Goal: Task Accomplishment & Management: Manage account settings

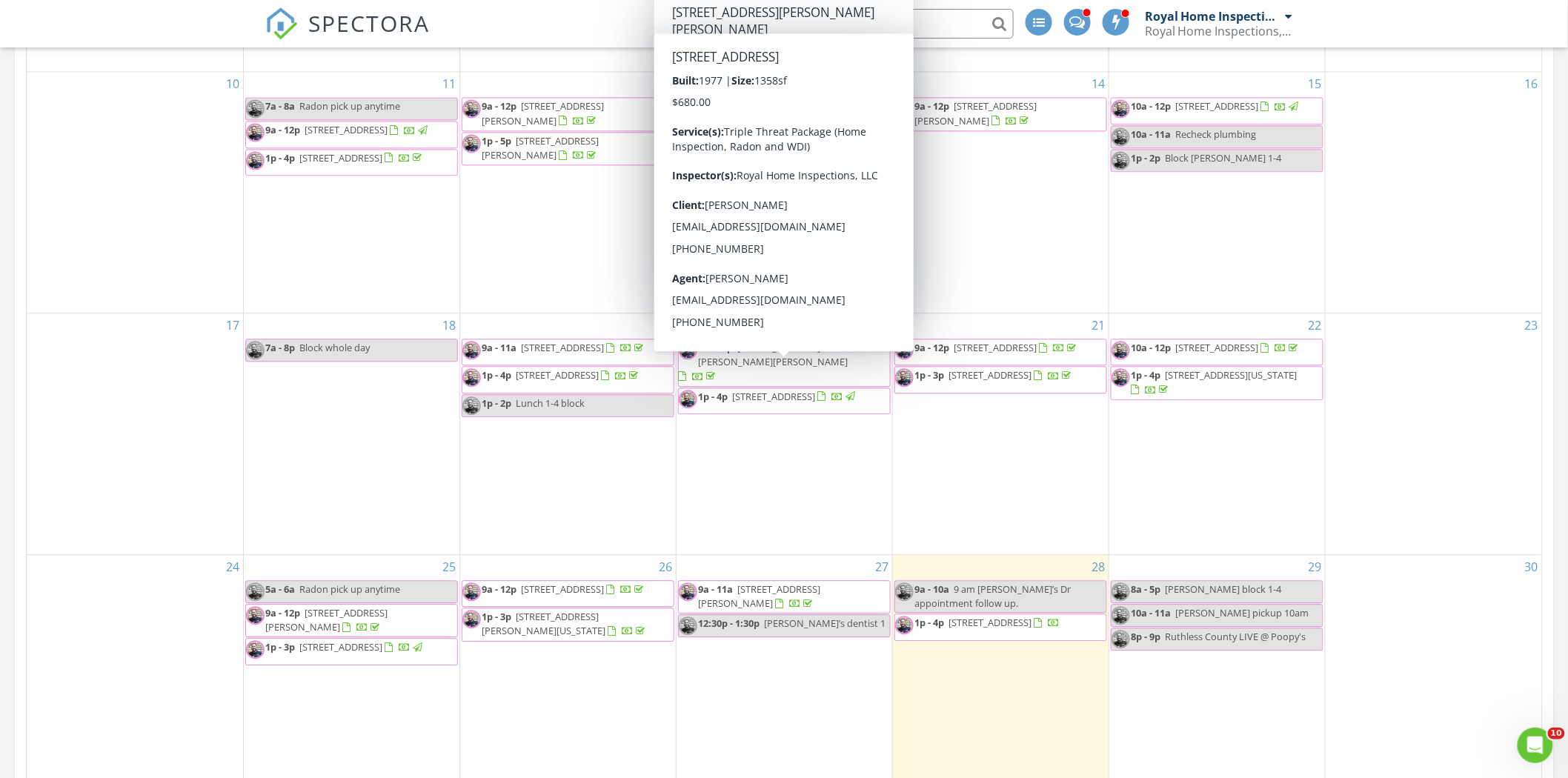
scroll to position [1483, 0]
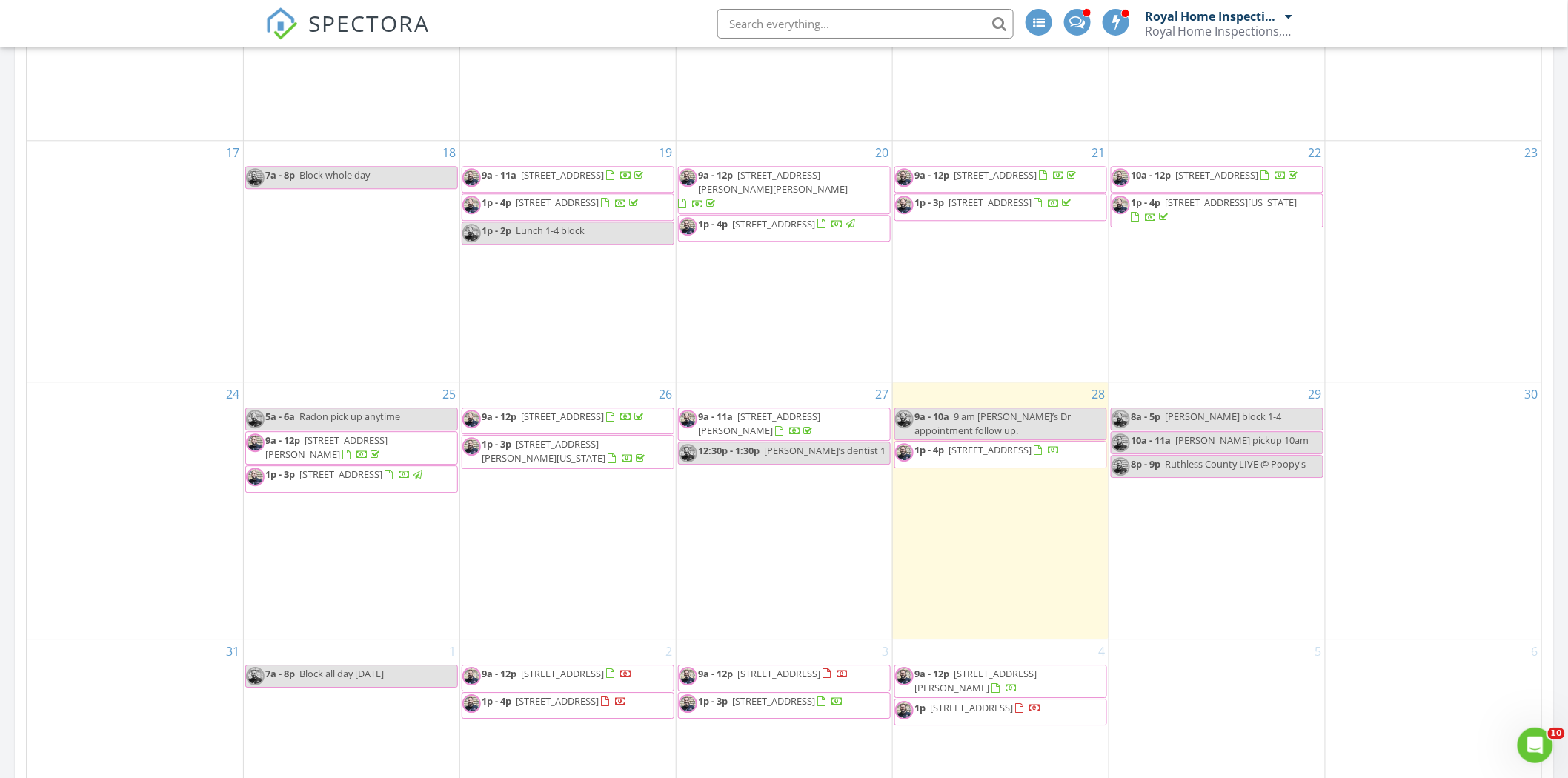
click at [1060, 460] on span "1p - 4p 3601 Elmwood Ct NE, Cedar Rapids 52402" at bounding box center [978, 454] width 166 height 22
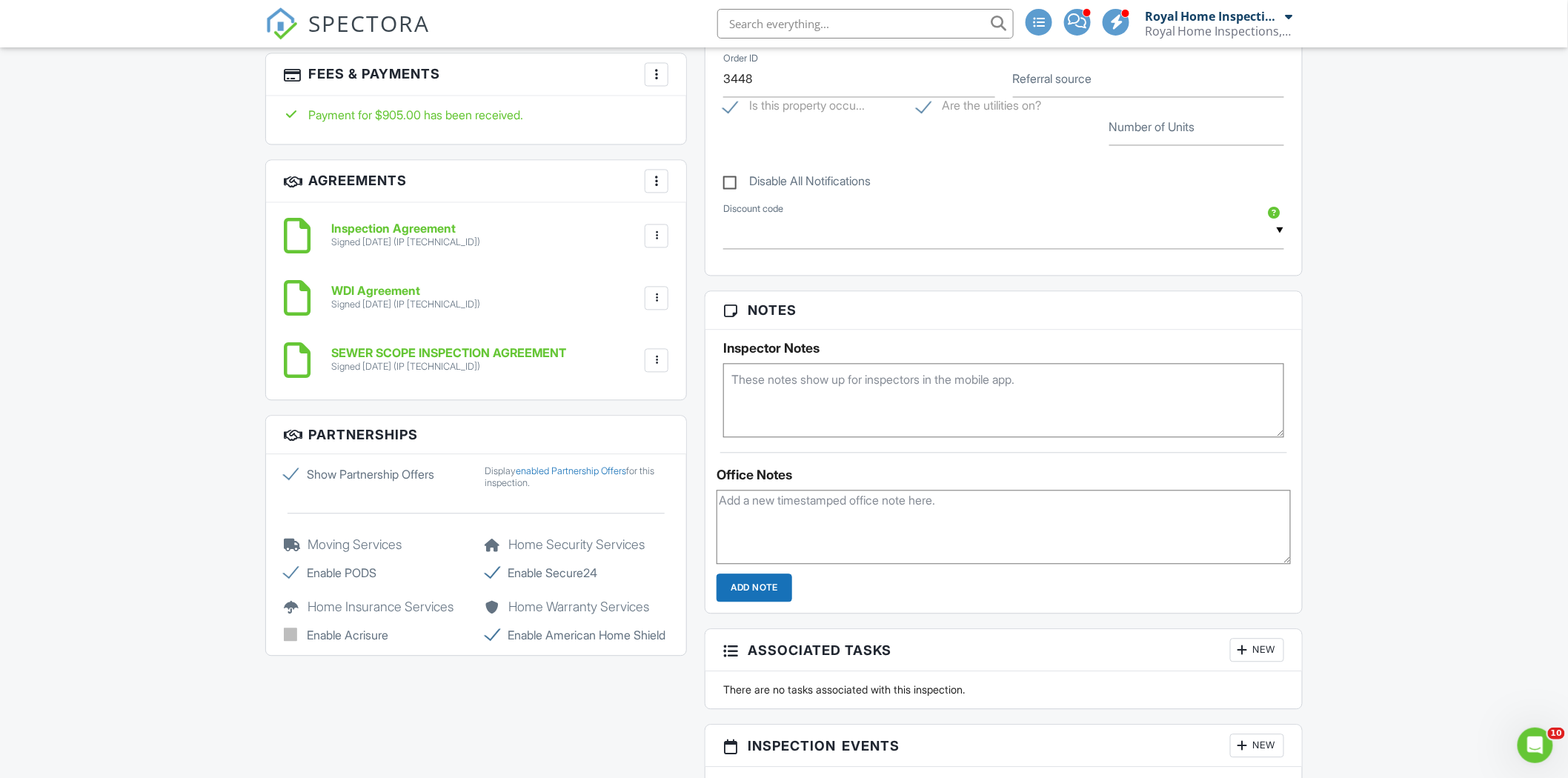
scroll to position [1085, 0]
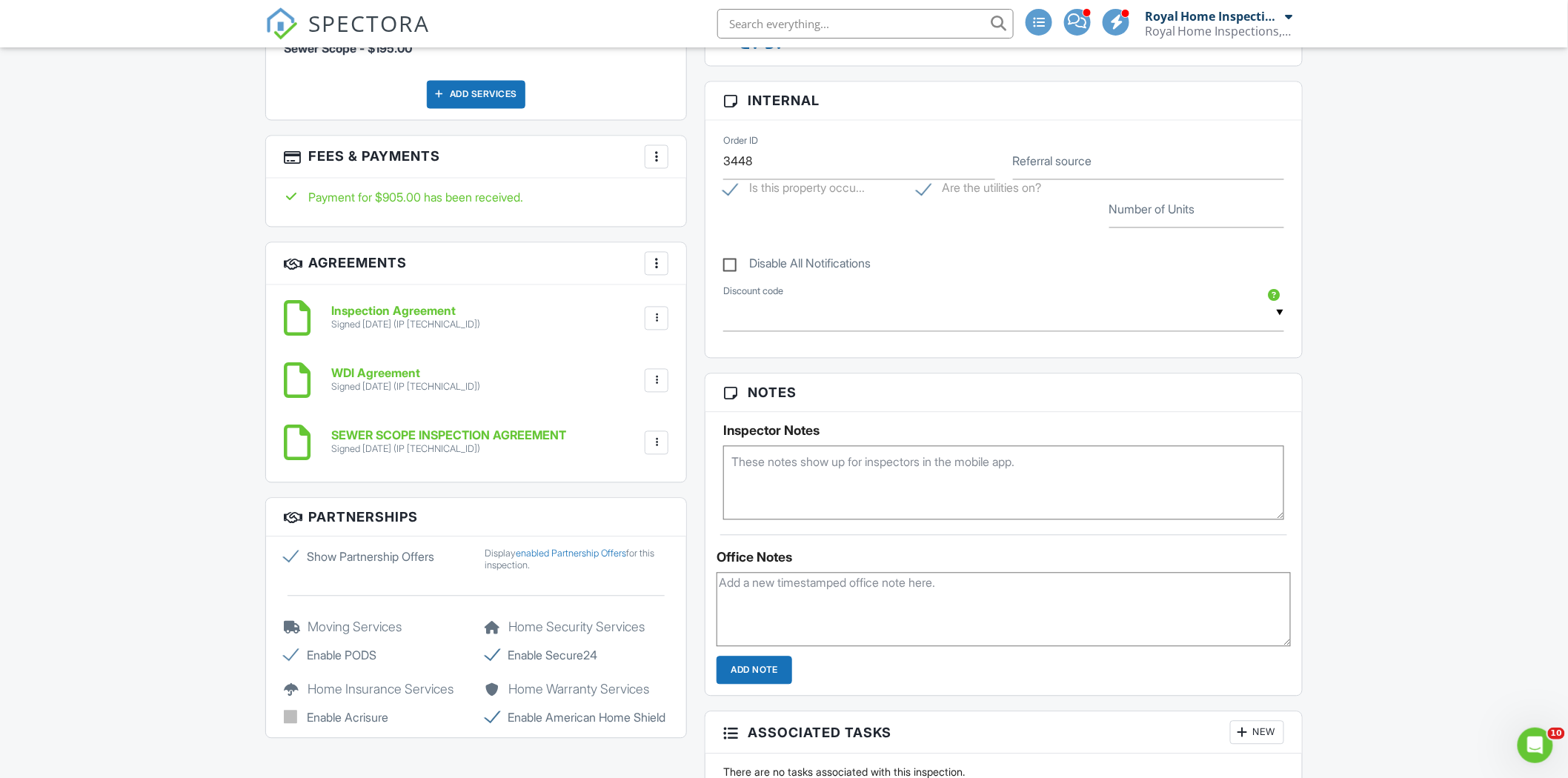
click at [855, 467] on textarea at bounding box center [1004, 483] width 561 height 74
type textarea "Roto scheduled and will call Jarad when on the way."
click at [1501, 506] on div "Dashboard Inspections Payments Calendar Settings Automations Templates Contacts…" at bounding box center [784, 457] width 1568 height 2990
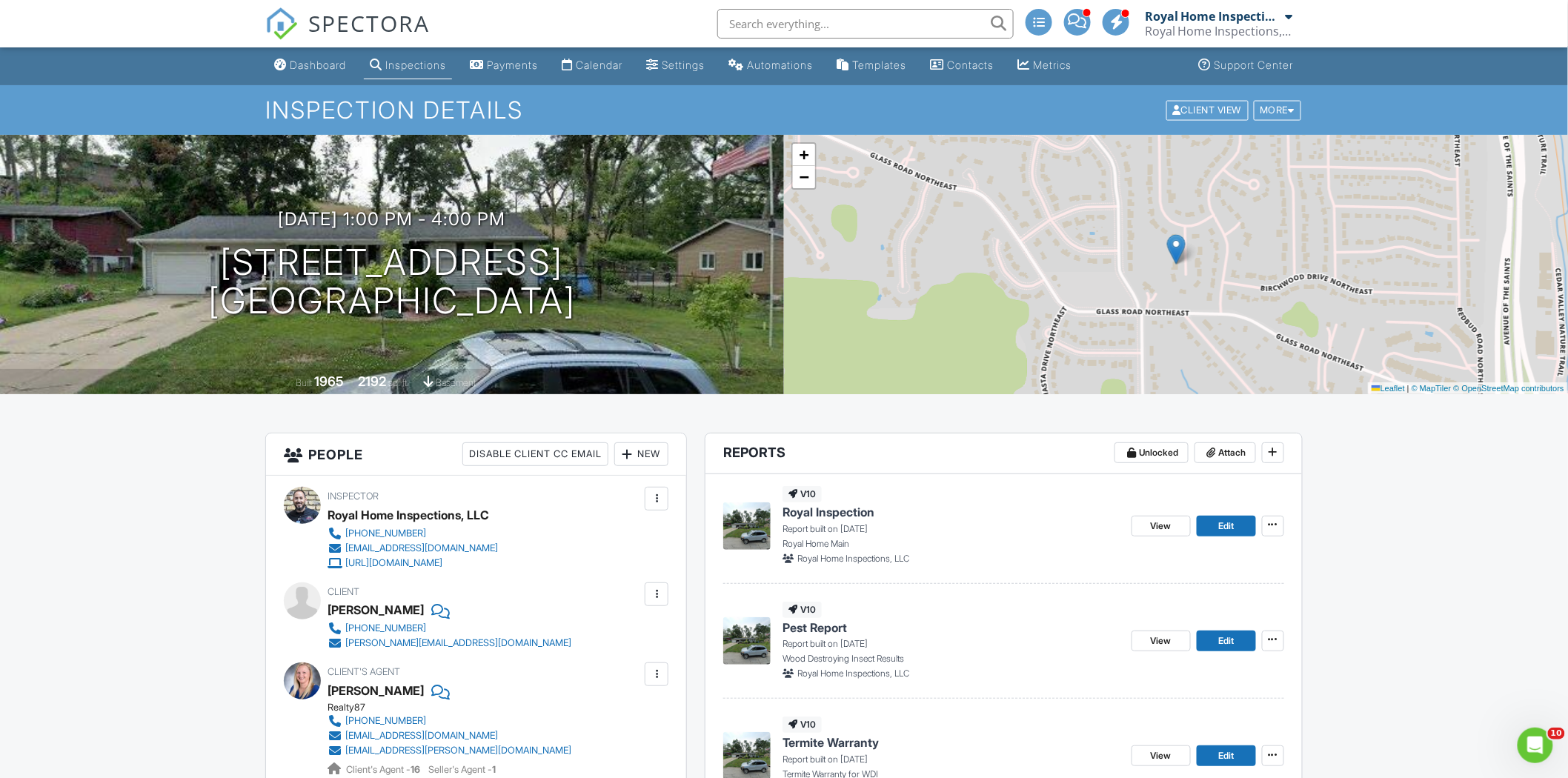
scroll to position [0, 0]
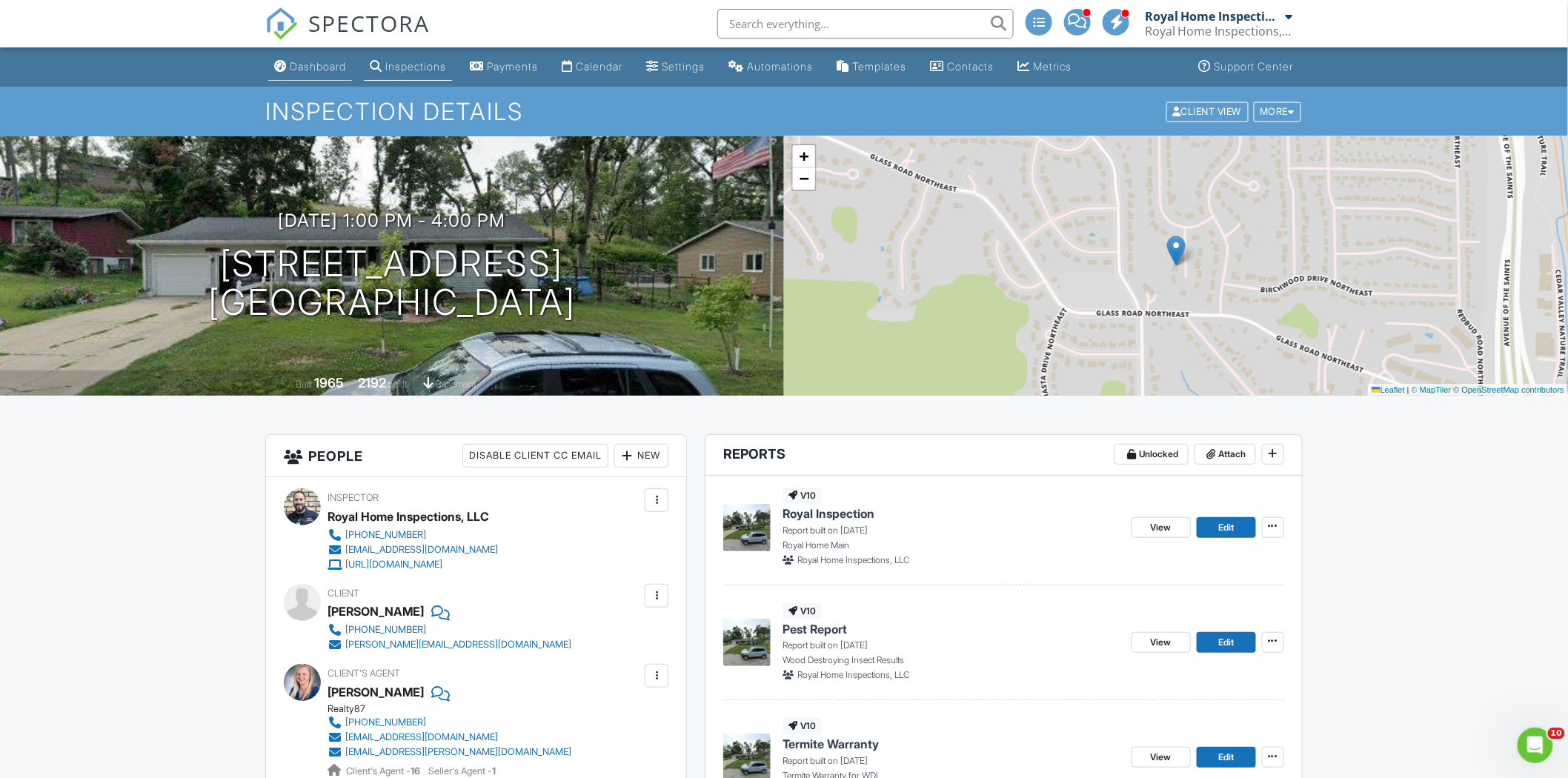
click at [326, 68] on div "Dashboard" at bounding box center [318, 66] width 57 height 13
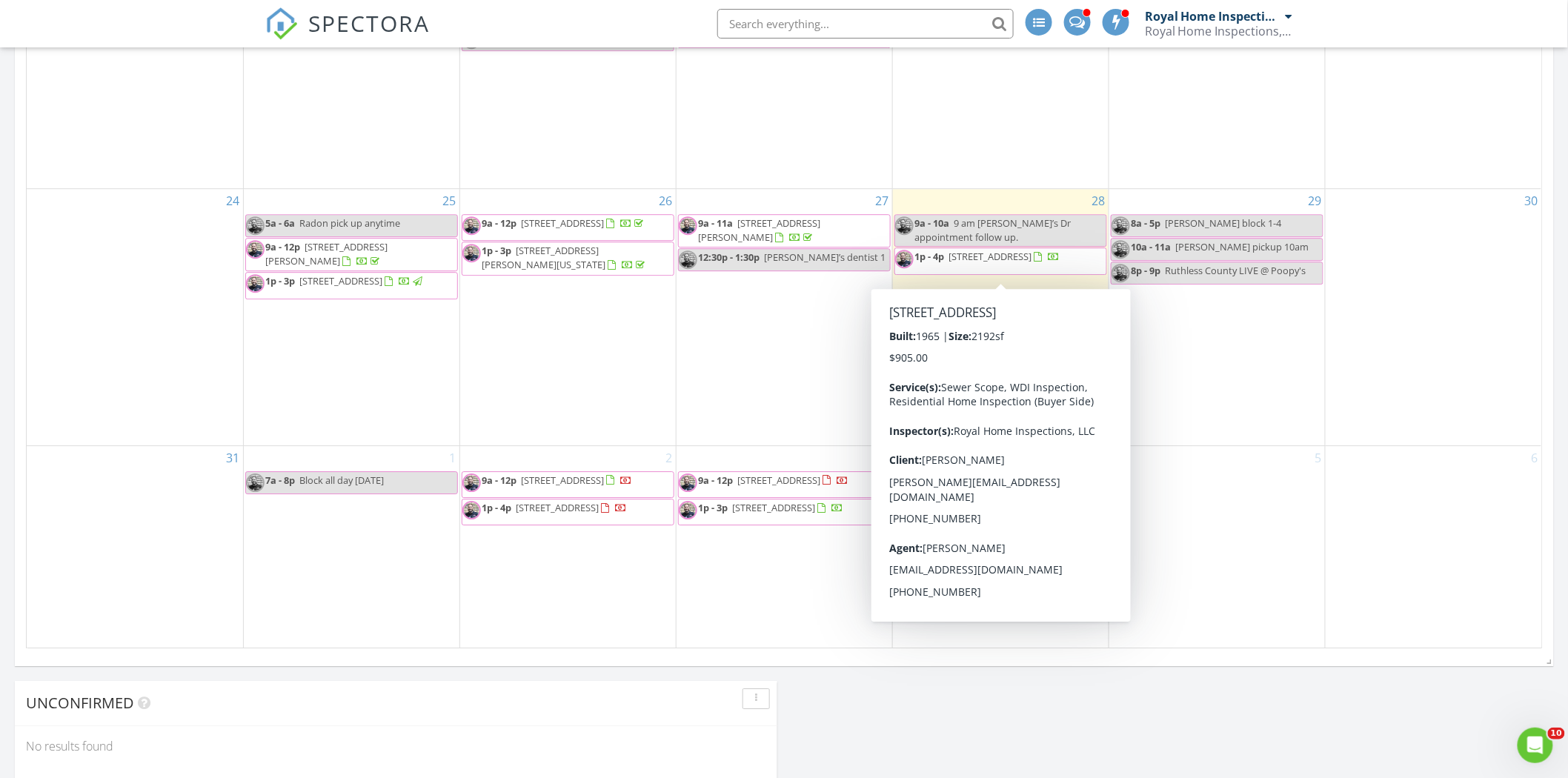
scroll to position [1646, 0]
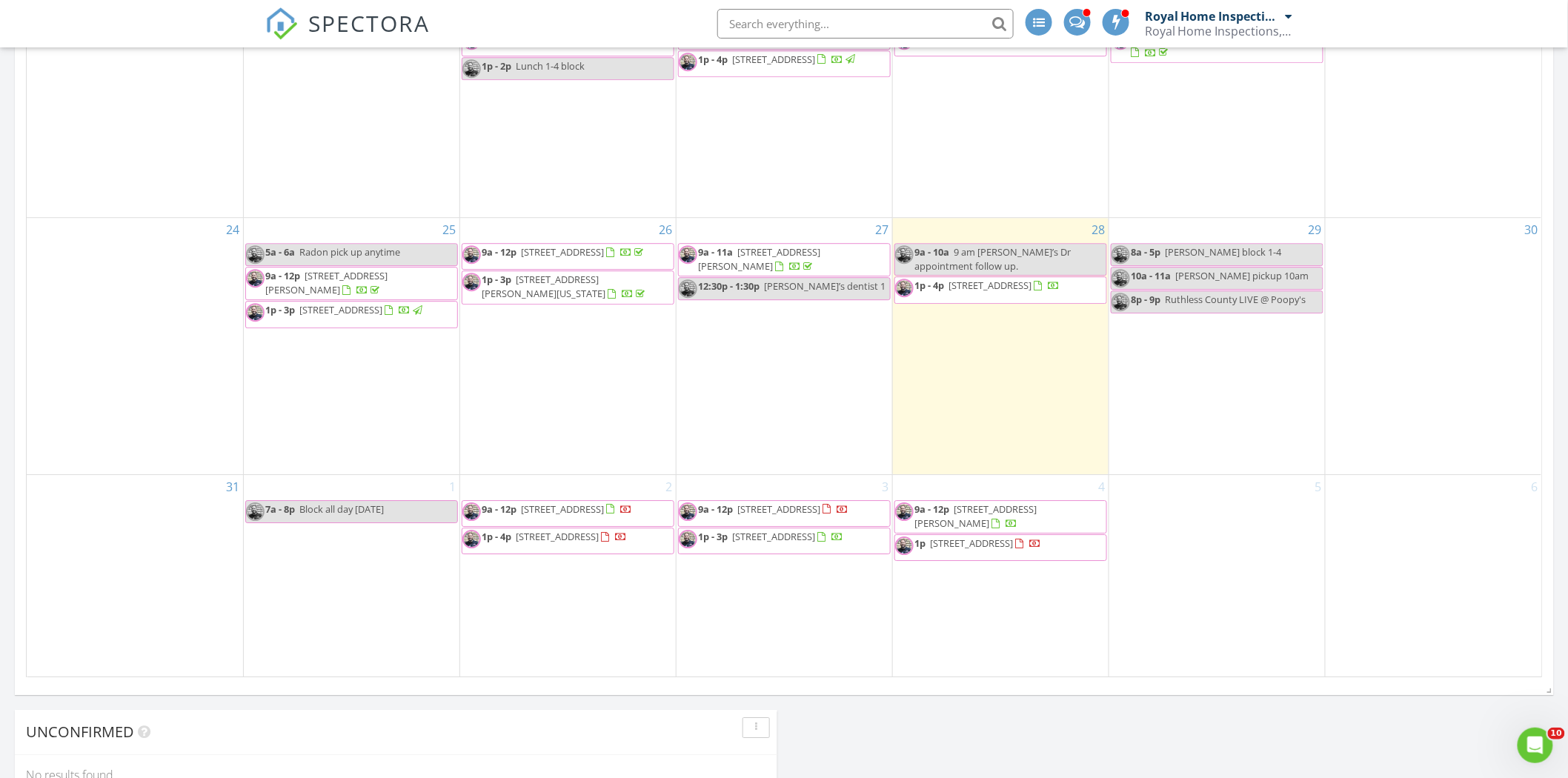
click at [1014, 541] on span "701 E 1st St, Anamosa 52205" at bounding box center [972, 543] width 83 height 14
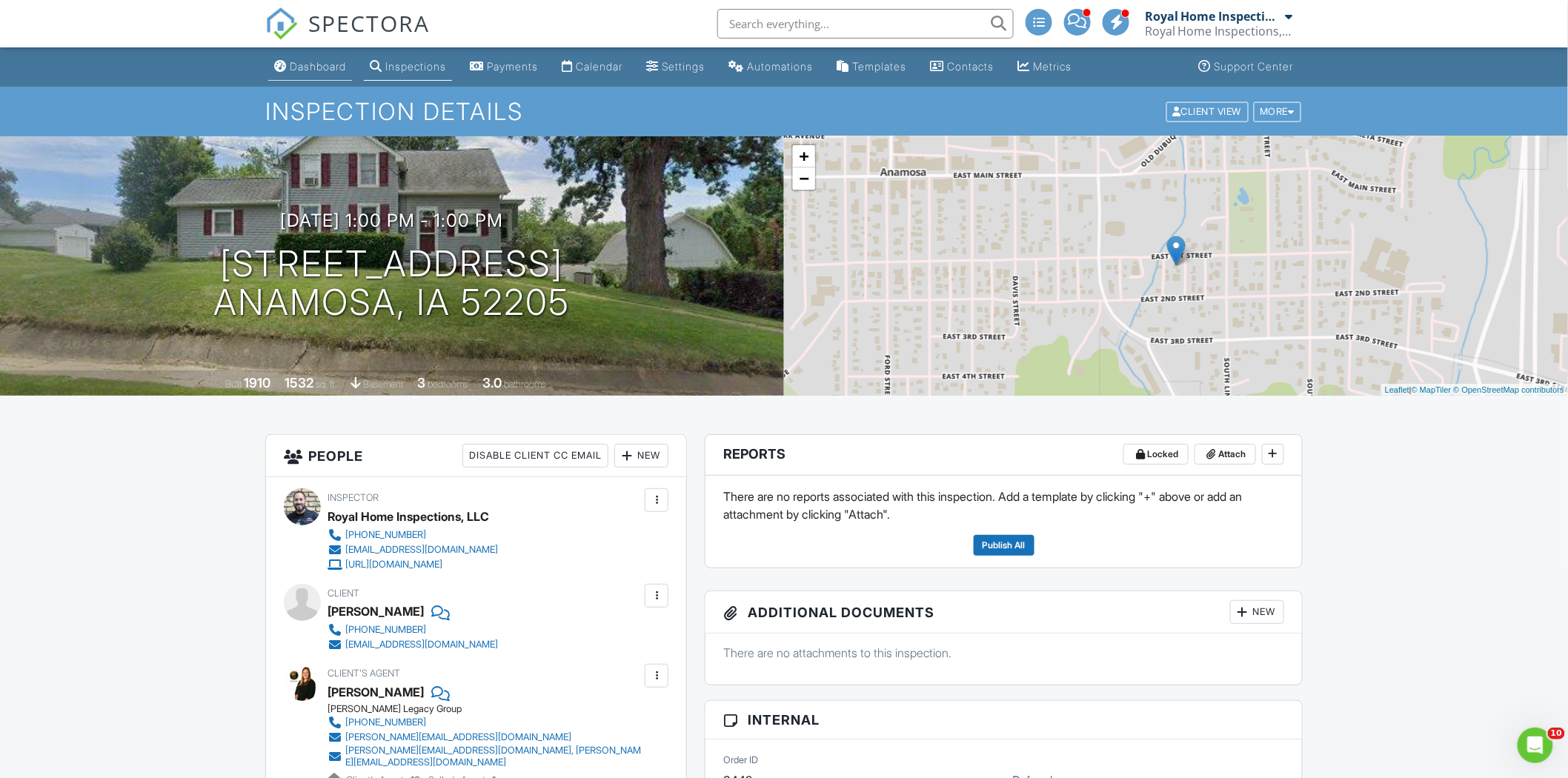
click at [313, 76] on link "Dashboard" at bounding box center [310, 67] width 84 height 27
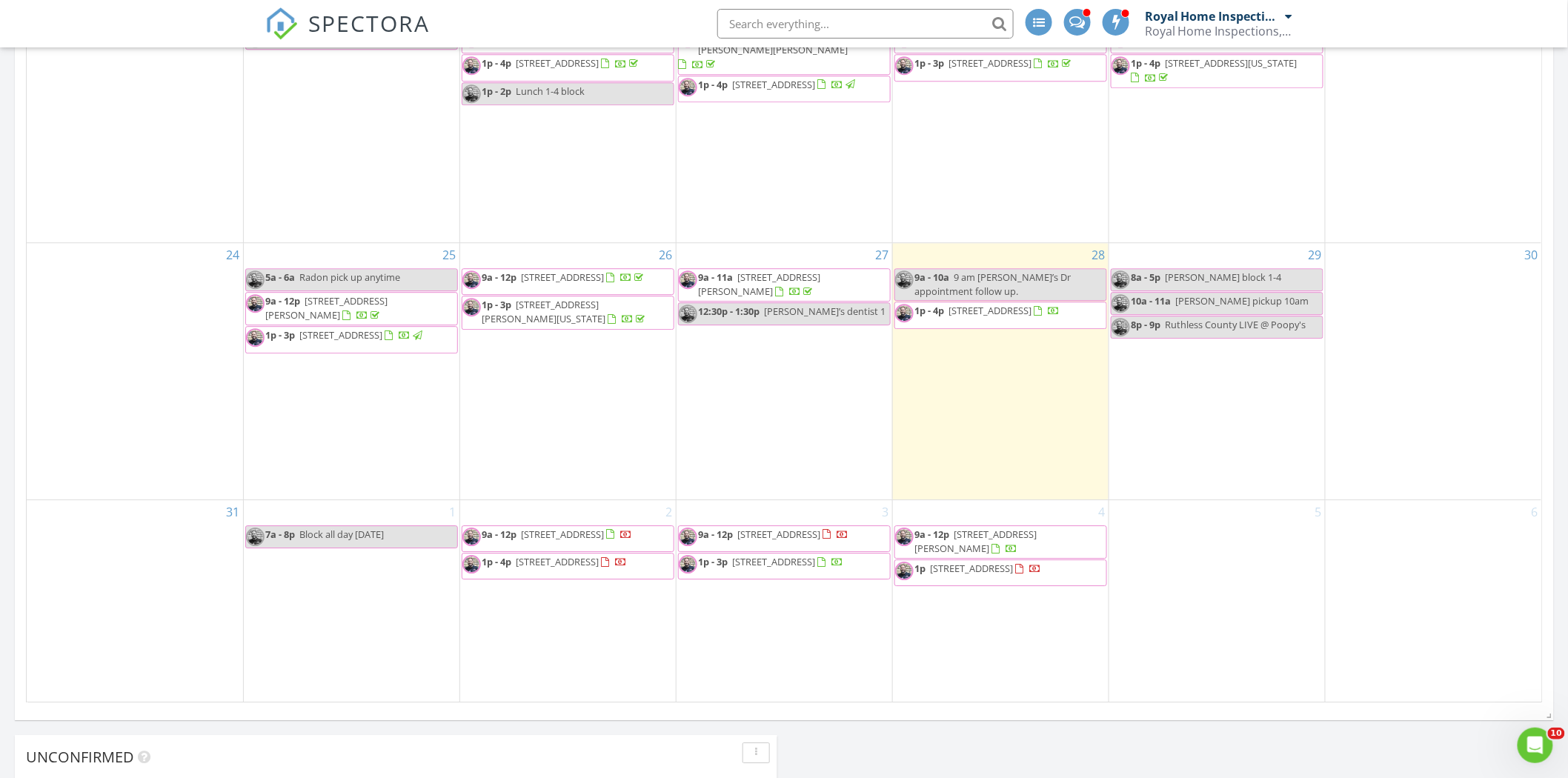
scroll to position [1646, 0]
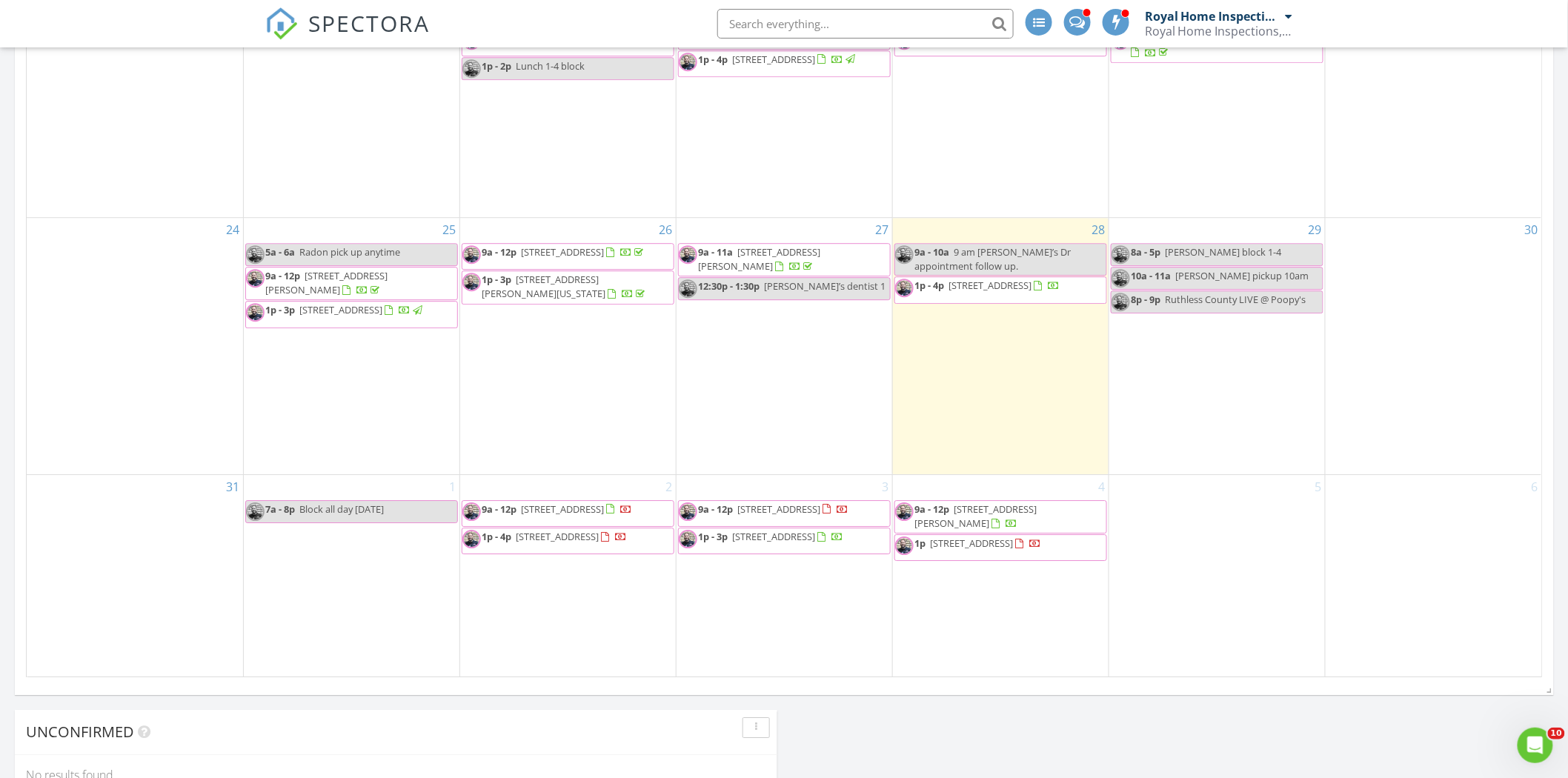
click at [1039, 548] on span "1p 701 E 1st St, Anamosa 52205" at bounding box center [969, 547] width 147 height 22
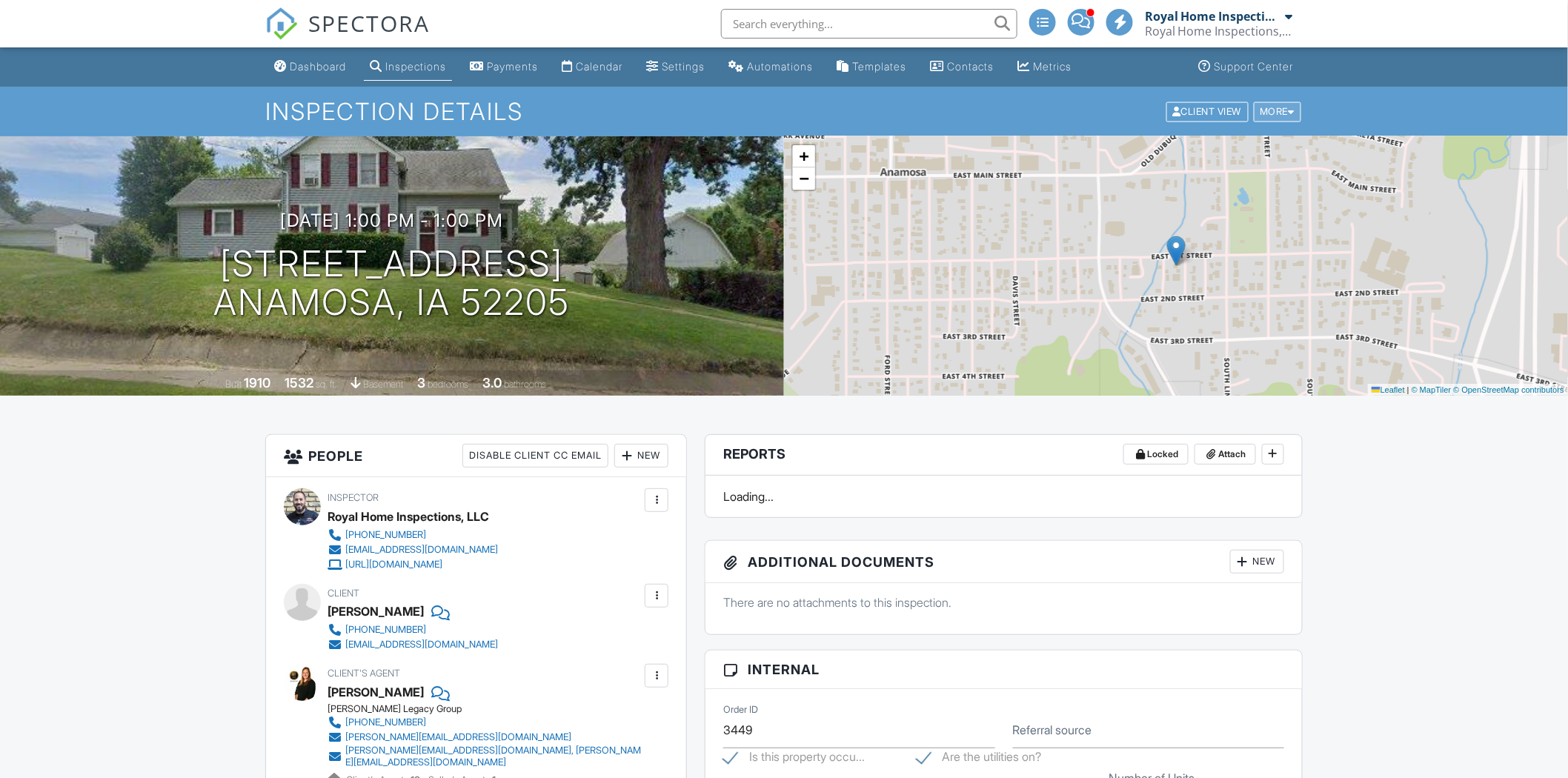
click at [1292, 112] on div at bounding box center [1293, 111] width 7 height 9
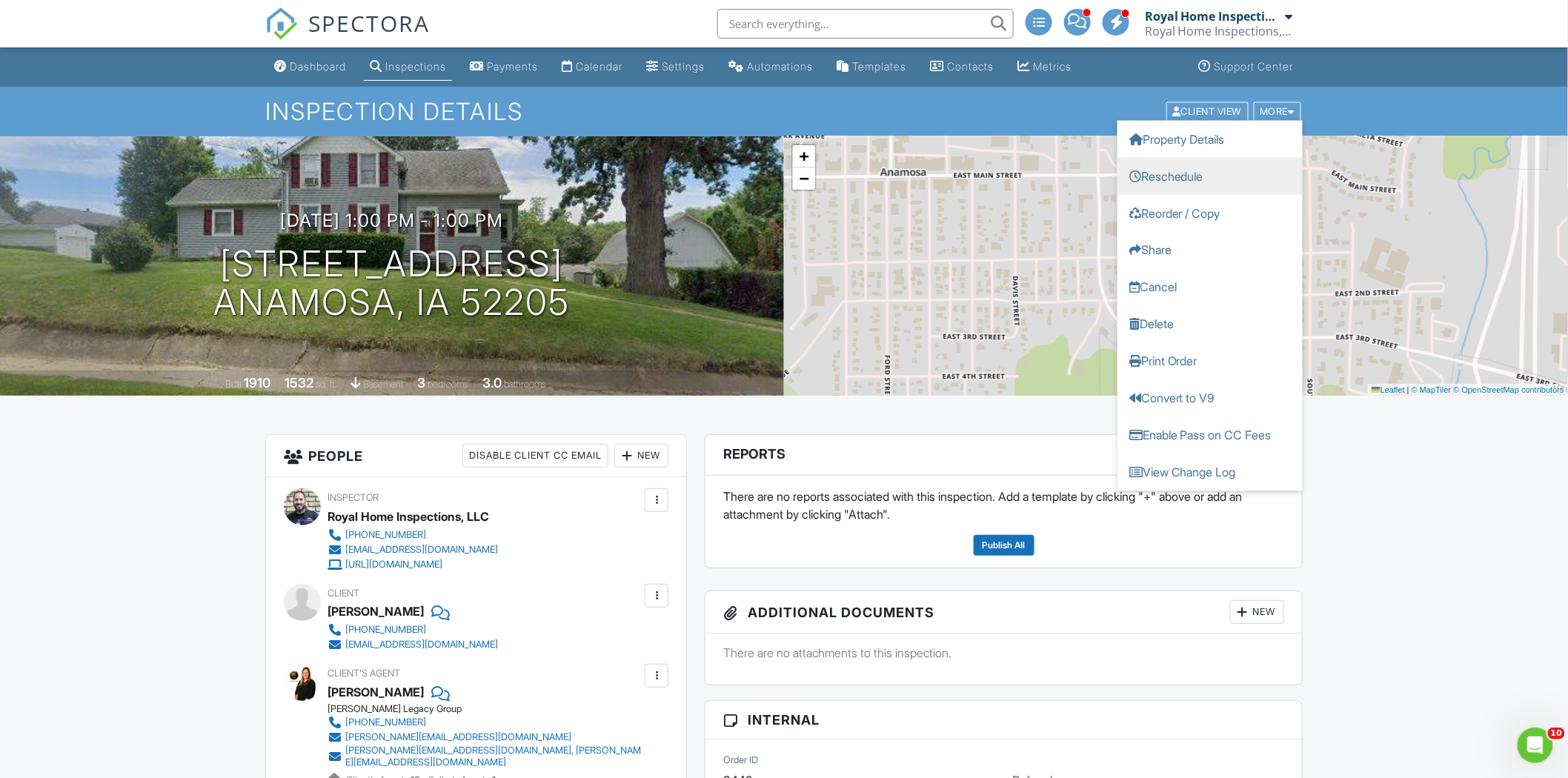
click at [1266, 175] on link "Reschedule" at bounding box center [1210, 176] width 185 height 37
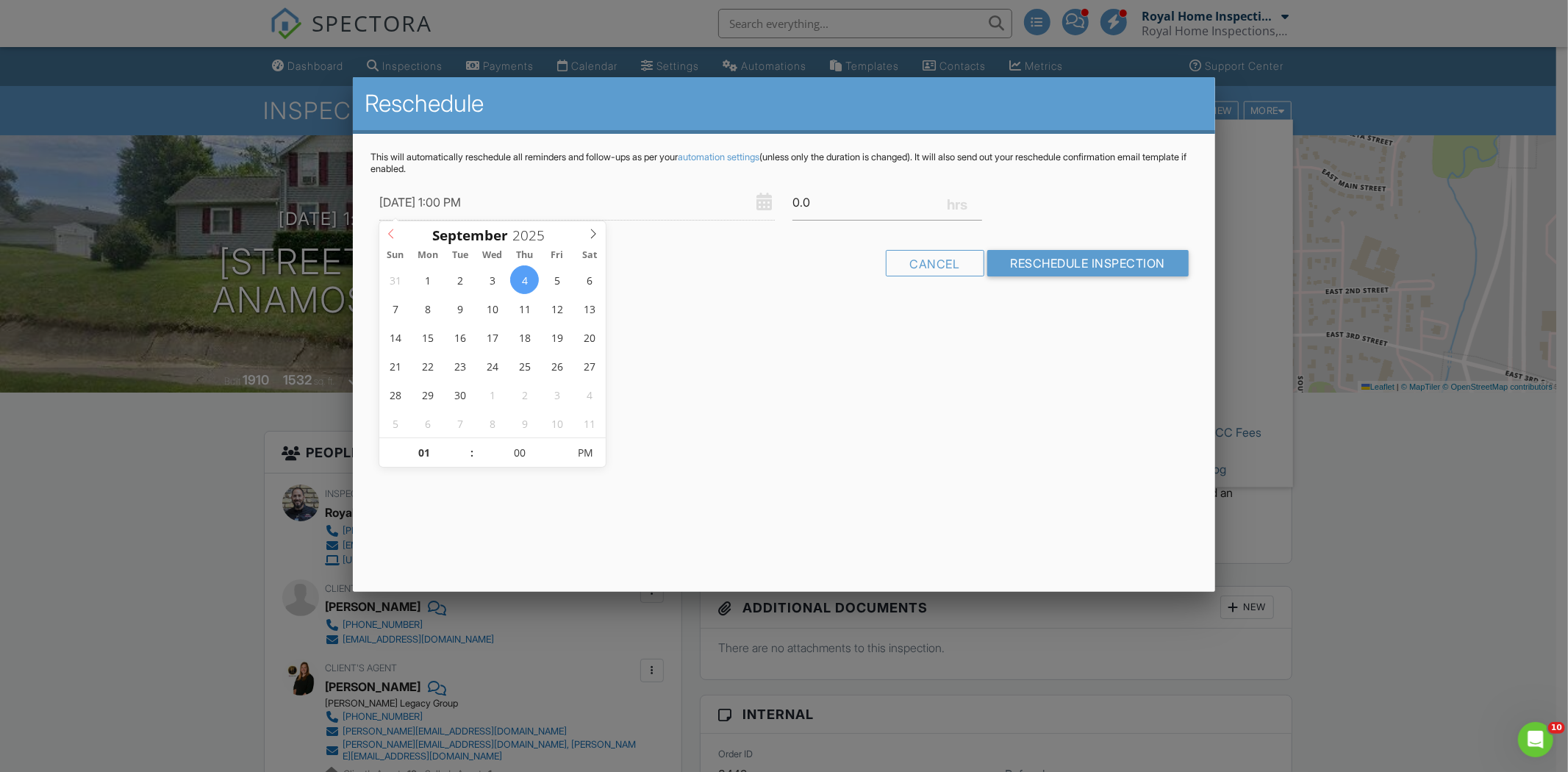
click at [396, 237] on icon at bounding box center [391, 234] width 10 height 10
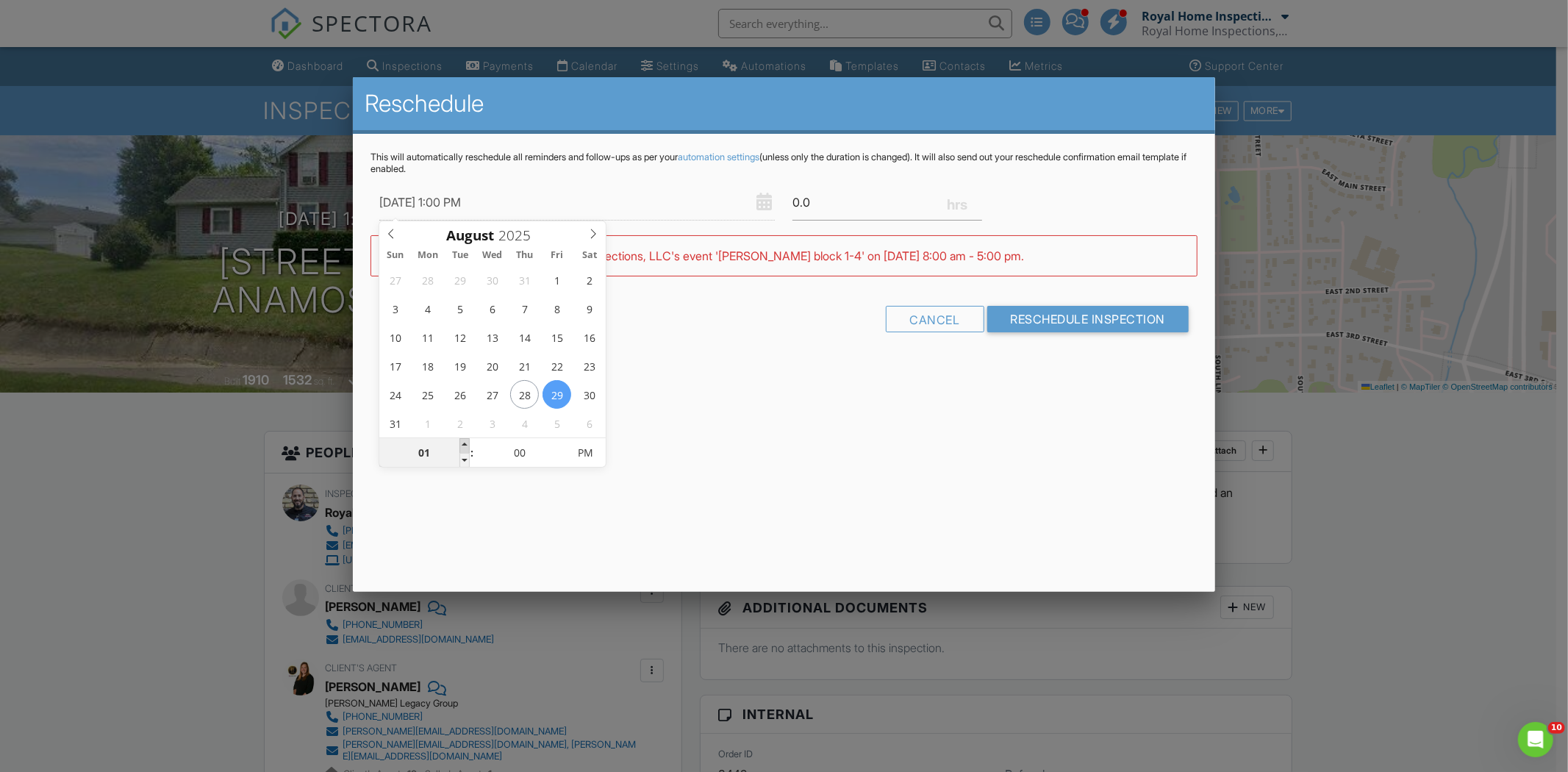
type input "08/29/2025 2:00 PM"
type input "02"
click at [460, 441] on span at bounding box center [464, 446] width 10 height 15
type input "08/29/2025 3:00 PM"
type input "03"
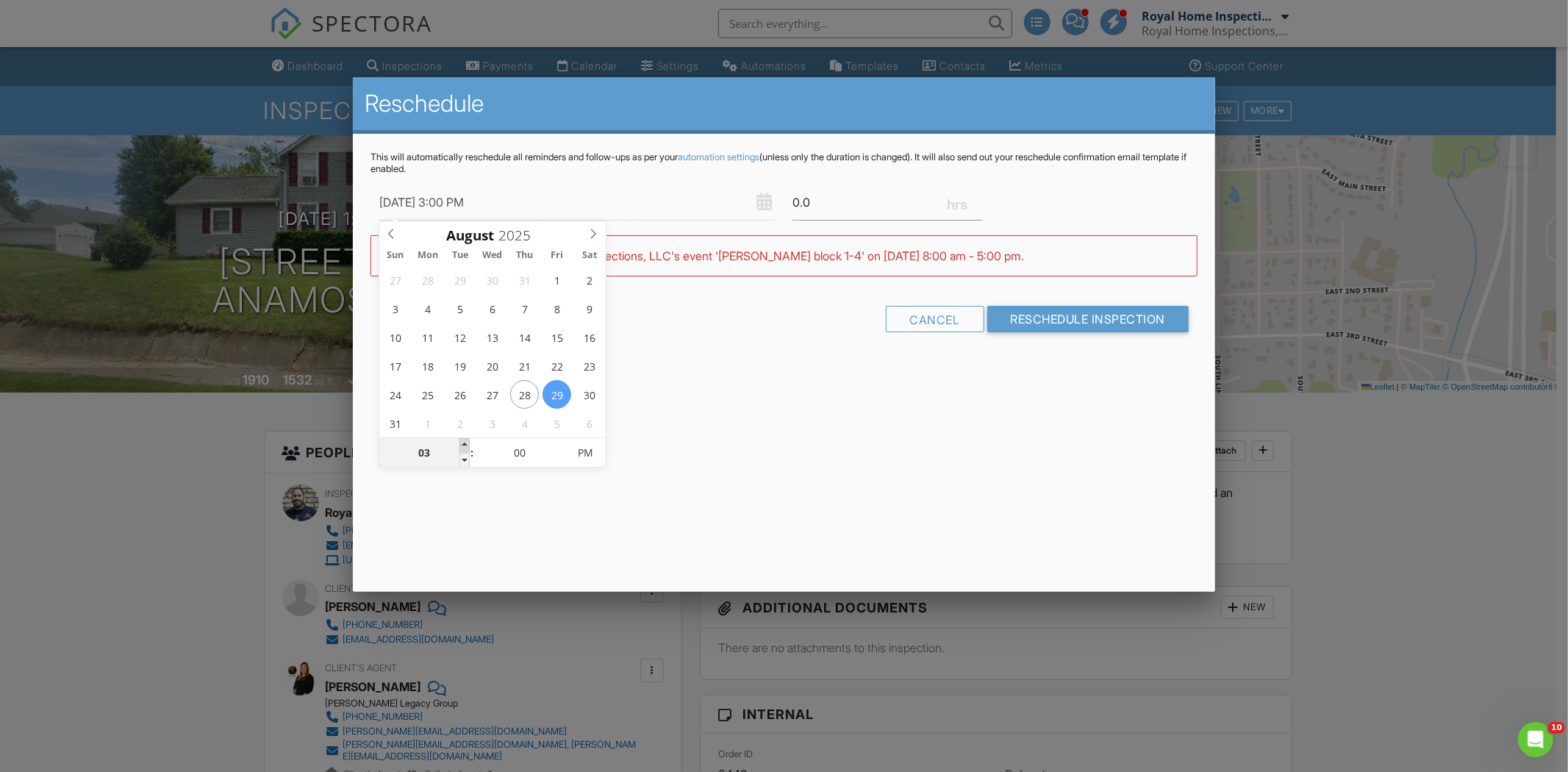
click at [460, 441] on span at bounding box center [464, 446] width 10 height 15
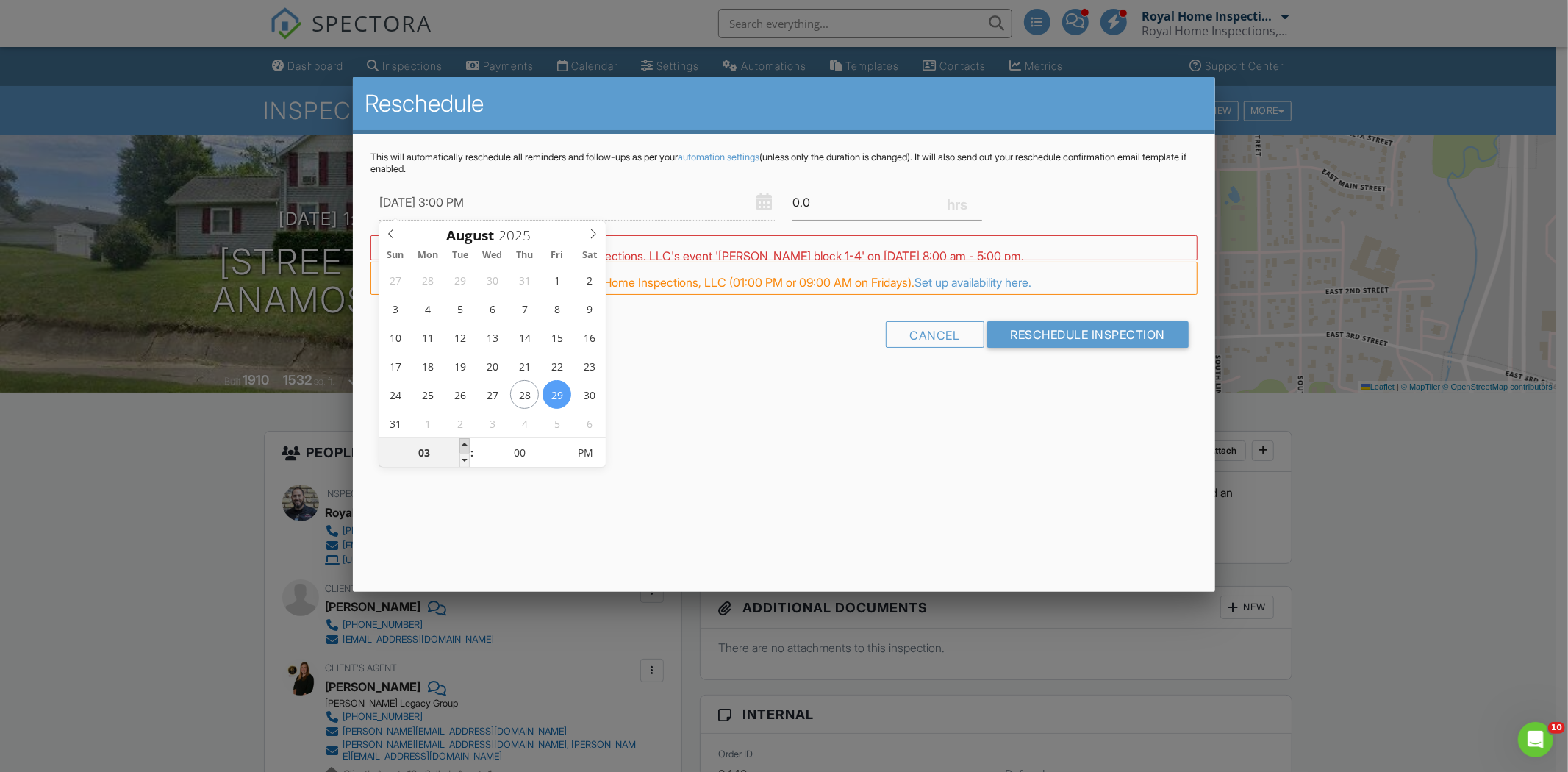
type input "08/29/2025 4:00 PM"
type input "04"
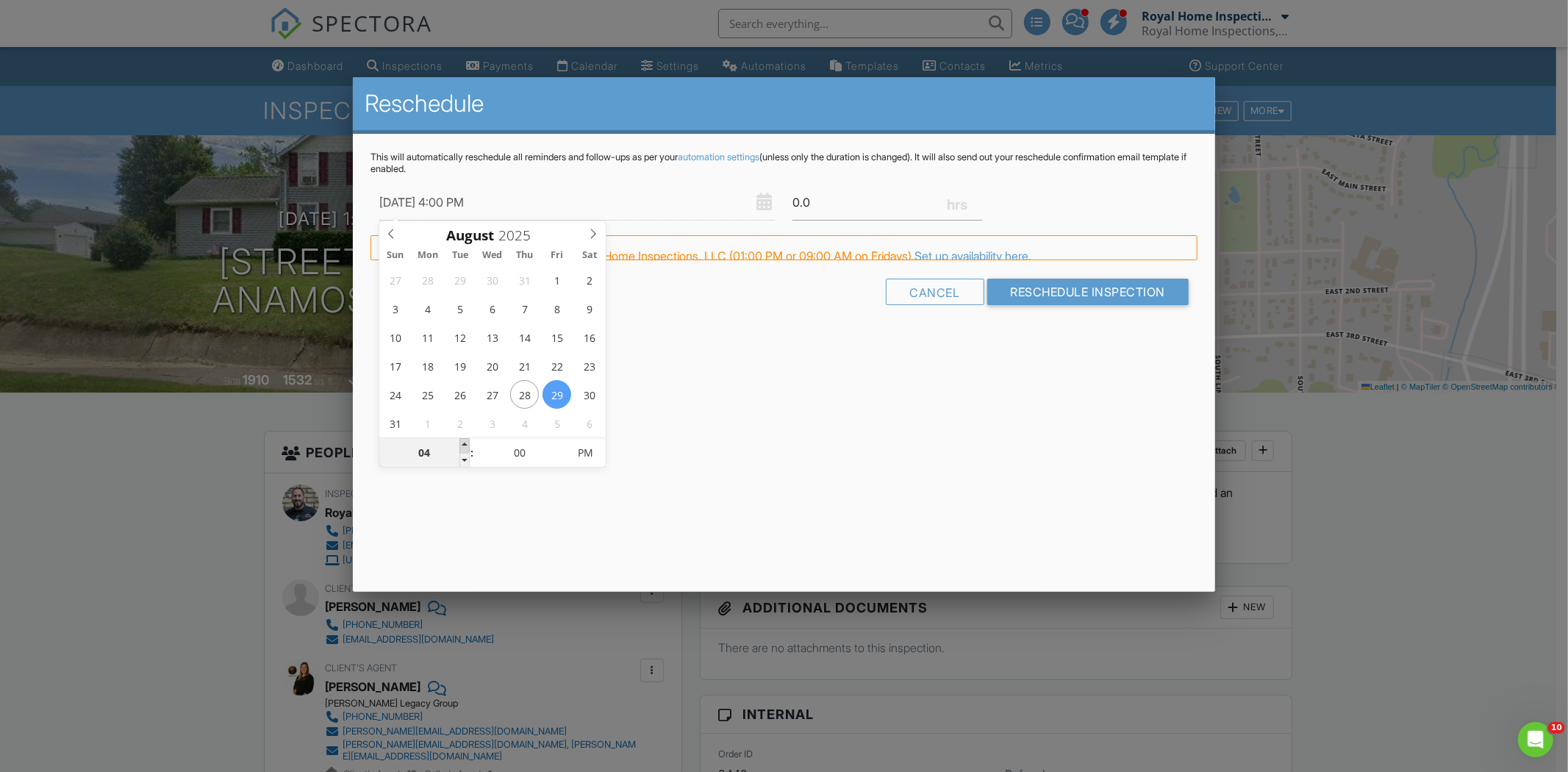
click at [460, 441] on span at bounding box center [464, 446] width 10 height 15
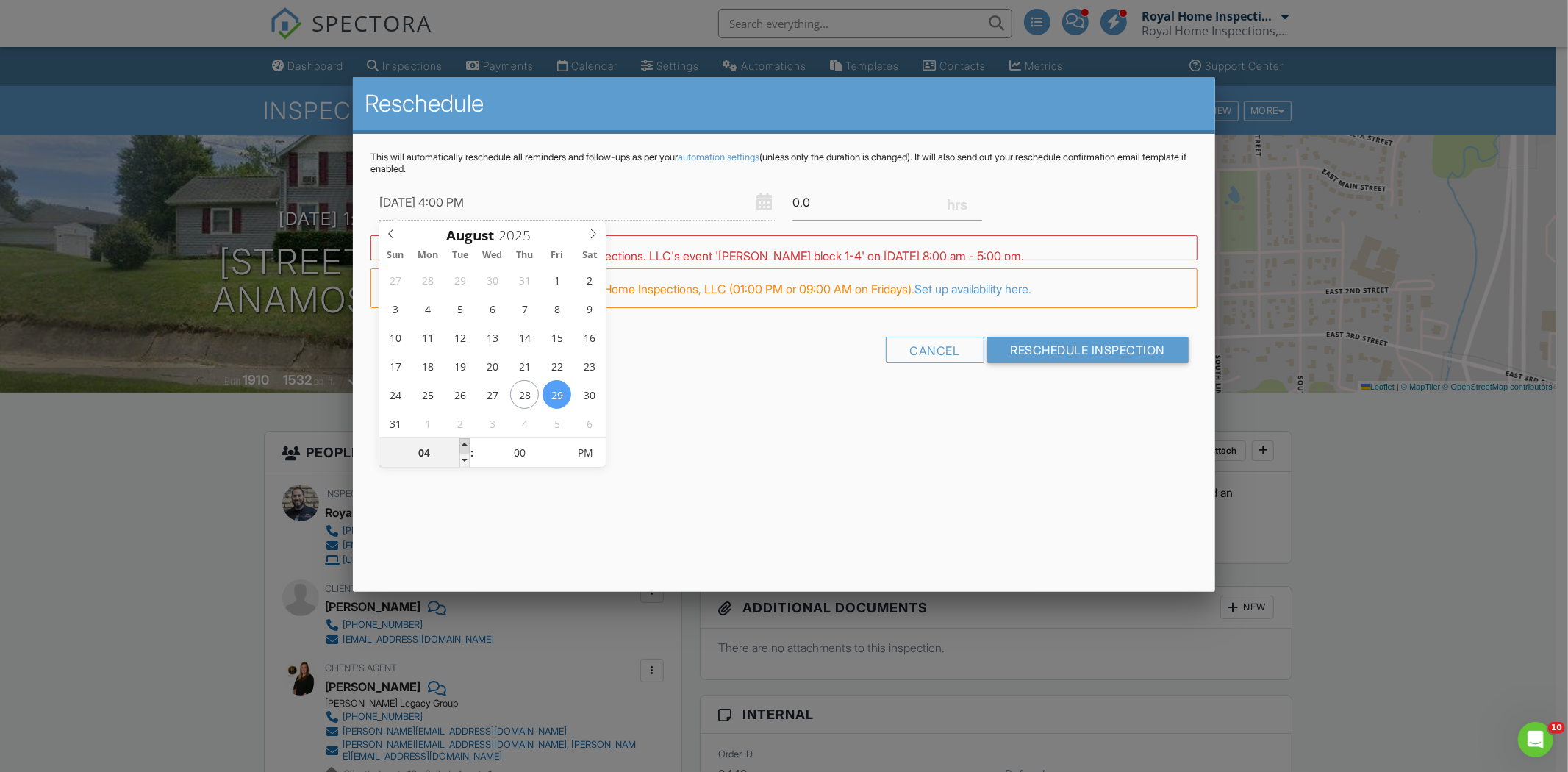
type input "08/29/2025 5:00 PM"
type input "05"
click at [460, 441] on span at bounding box center [464, 446] width 10 height 15
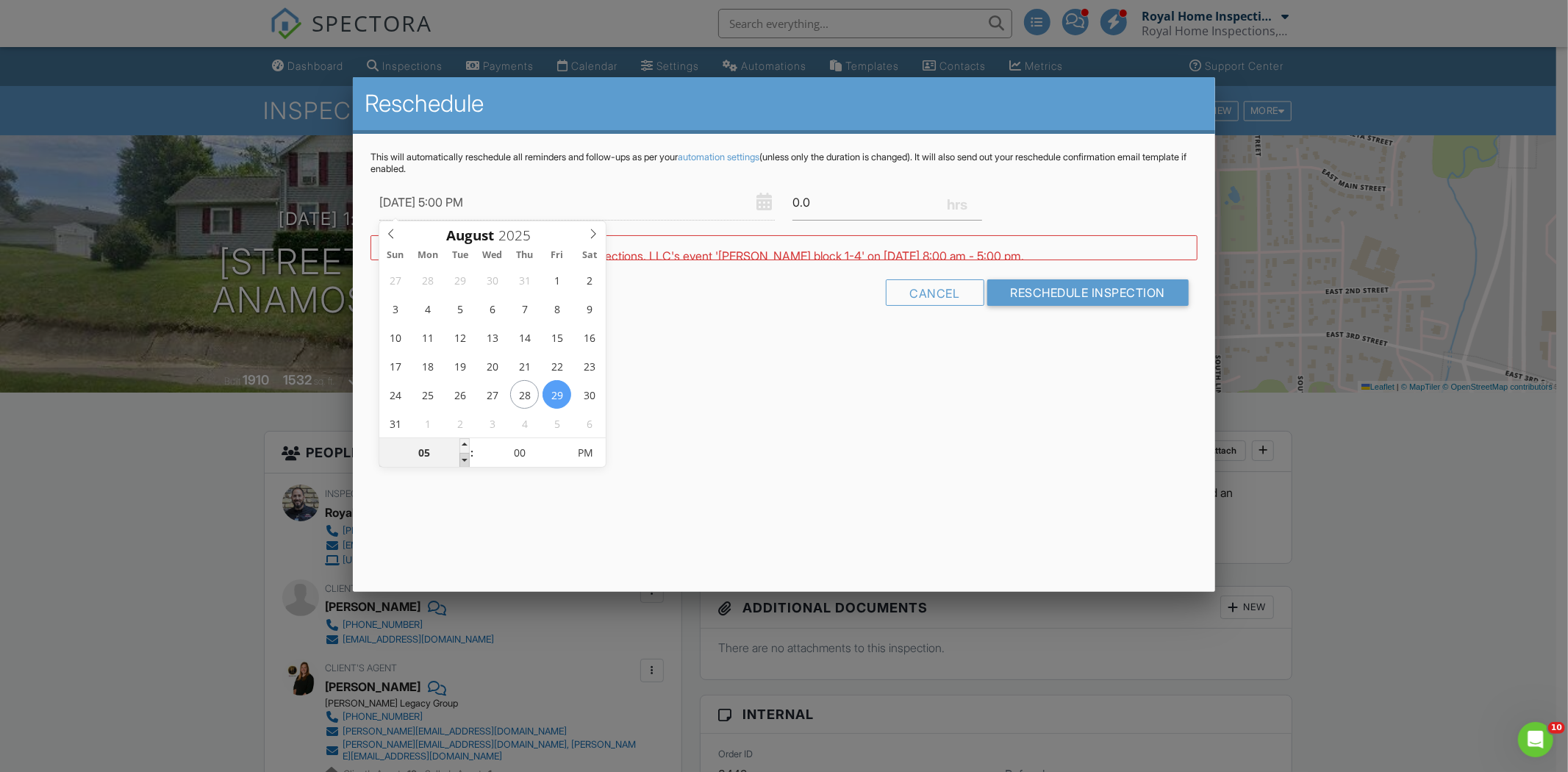
type input "08/29/2025 4:00 PM"
type input "04"
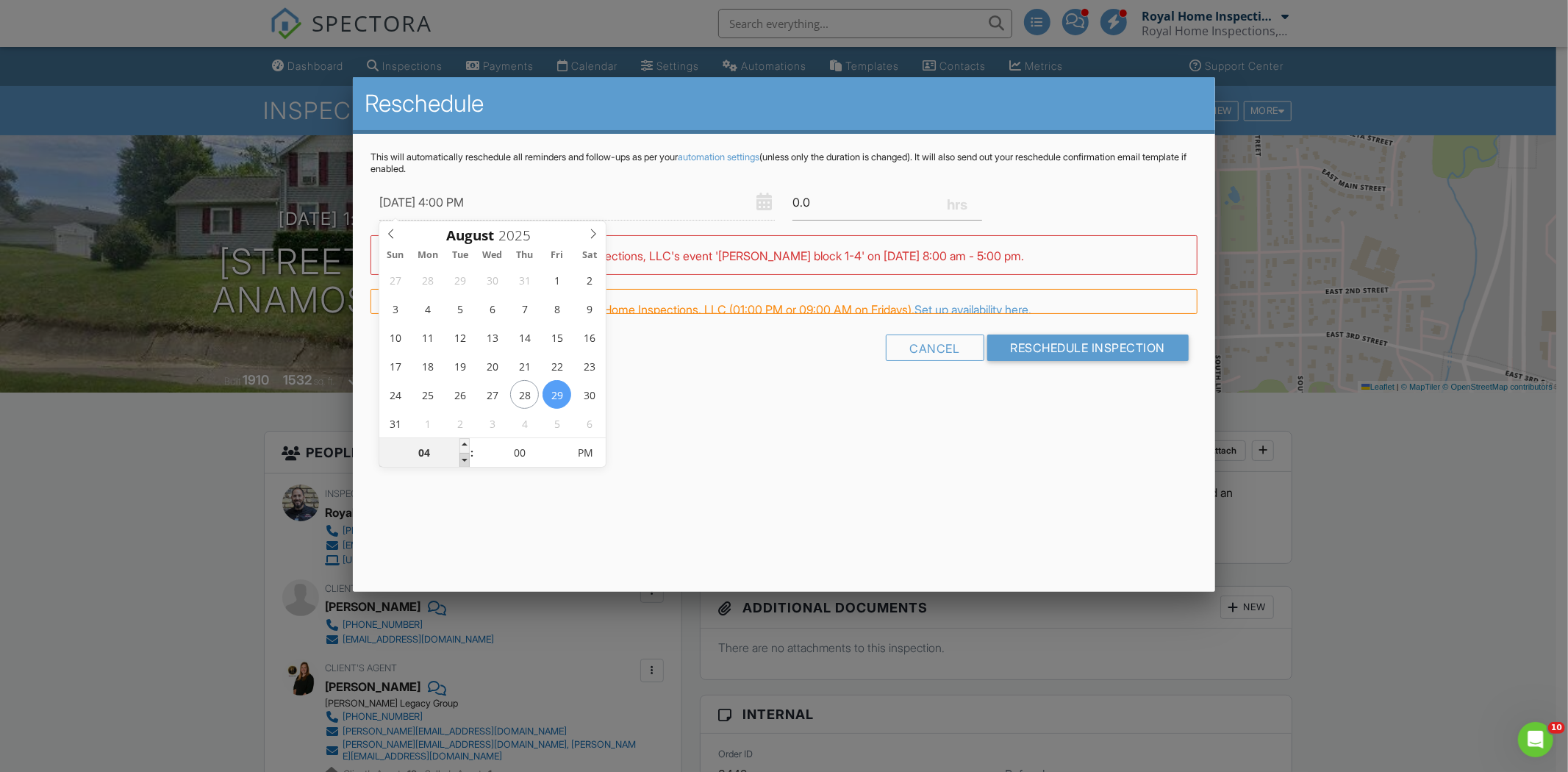
click at [464, 459] on span at bounding box center [464, 460] width 10 height 15
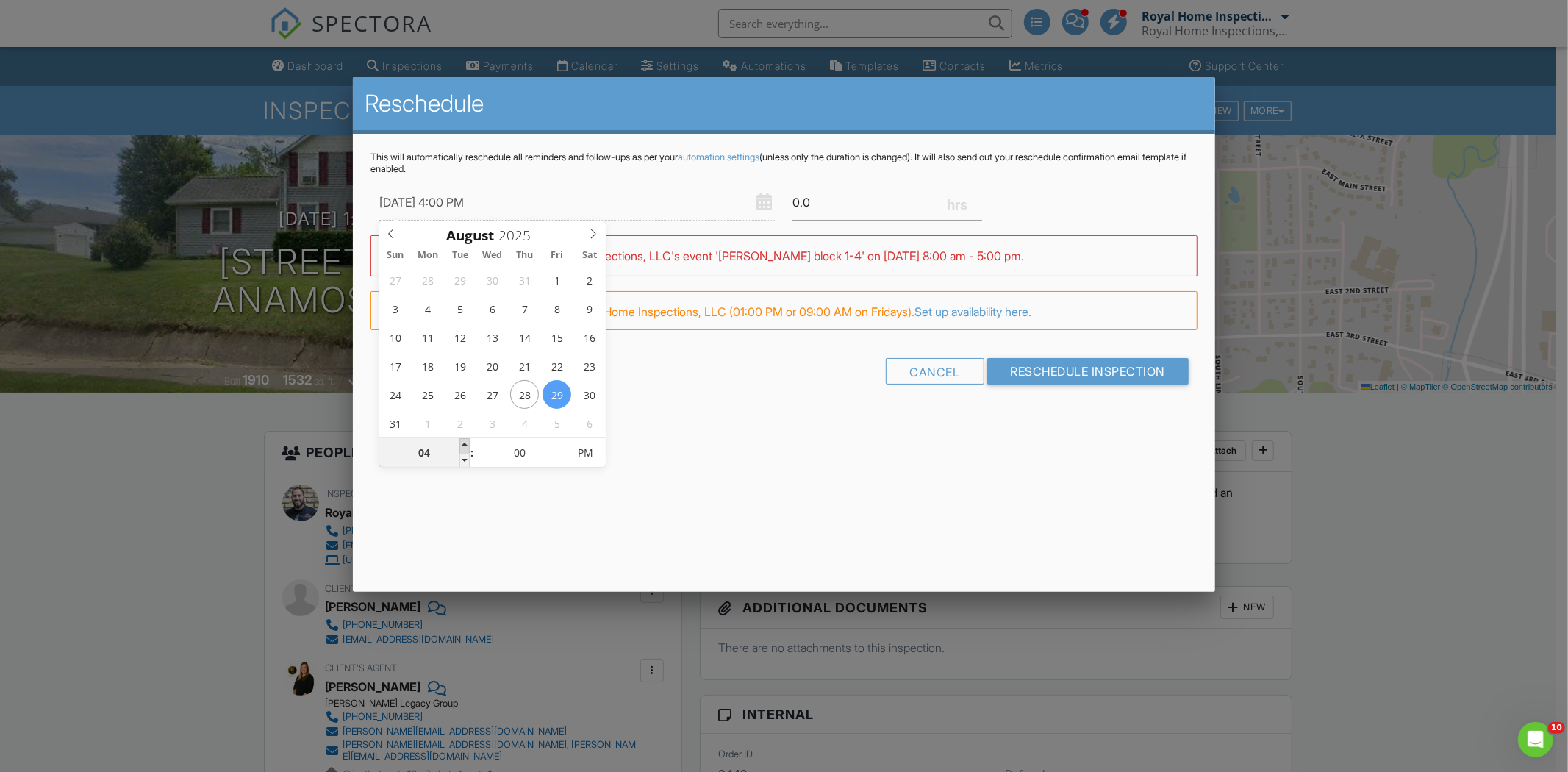
type input "08/29/2025 5:00 PM"
type input "05"
click at [464, 439] on span at bounding box center [464, 446] width 10 height 15
type input "08/29/2025 6:00 PM"
type input "06"
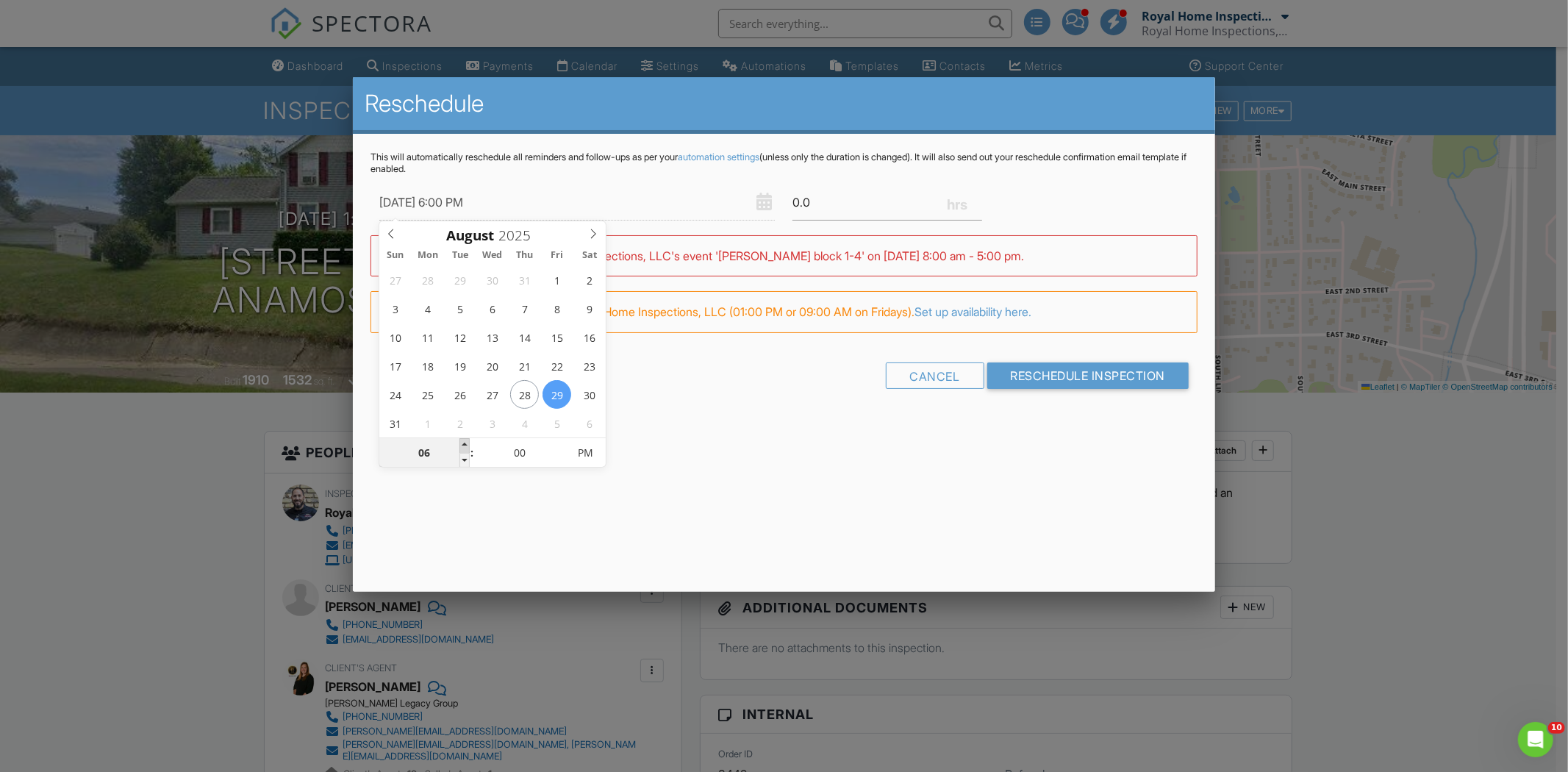
click at [464, 439] on span at bounding box center [464, 446] width 10 height 15
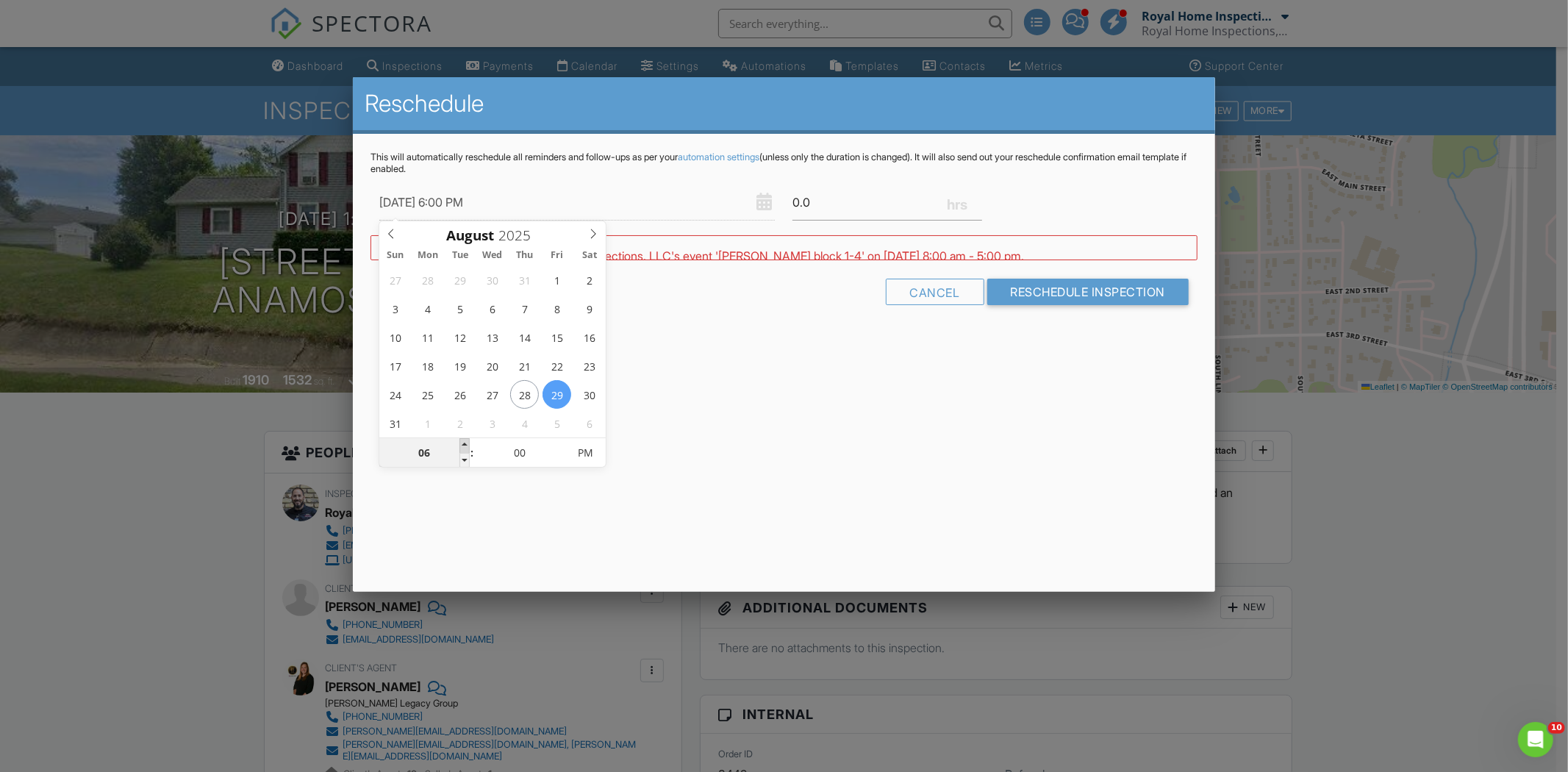
type input "08/29/2025 7:00 PM"
type input "07"
click at [464, 439] on span at bounding box center [464, 446] width 10 height 15
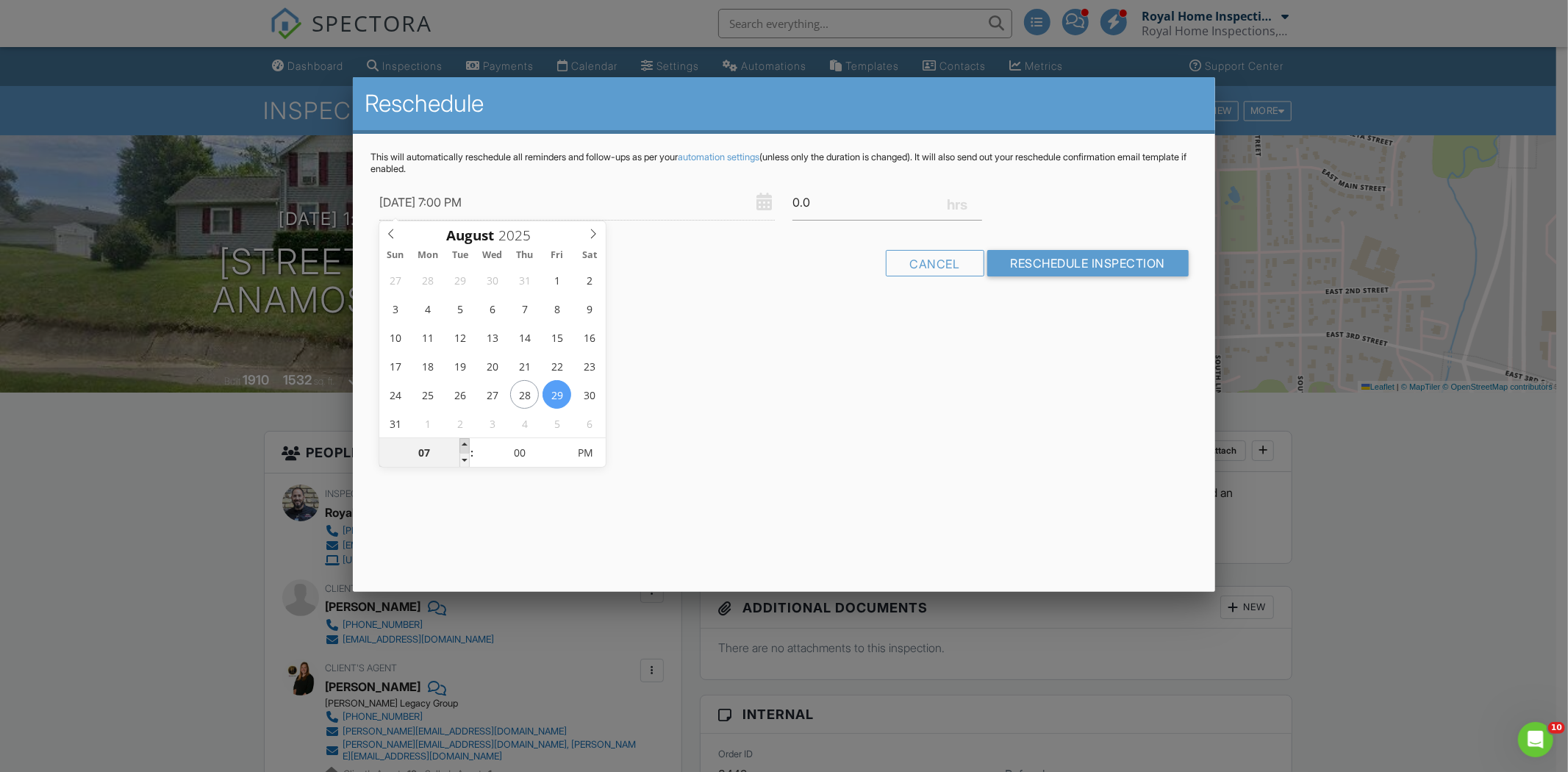
type input "08/29/2025 8:00 PM"
type input "08"
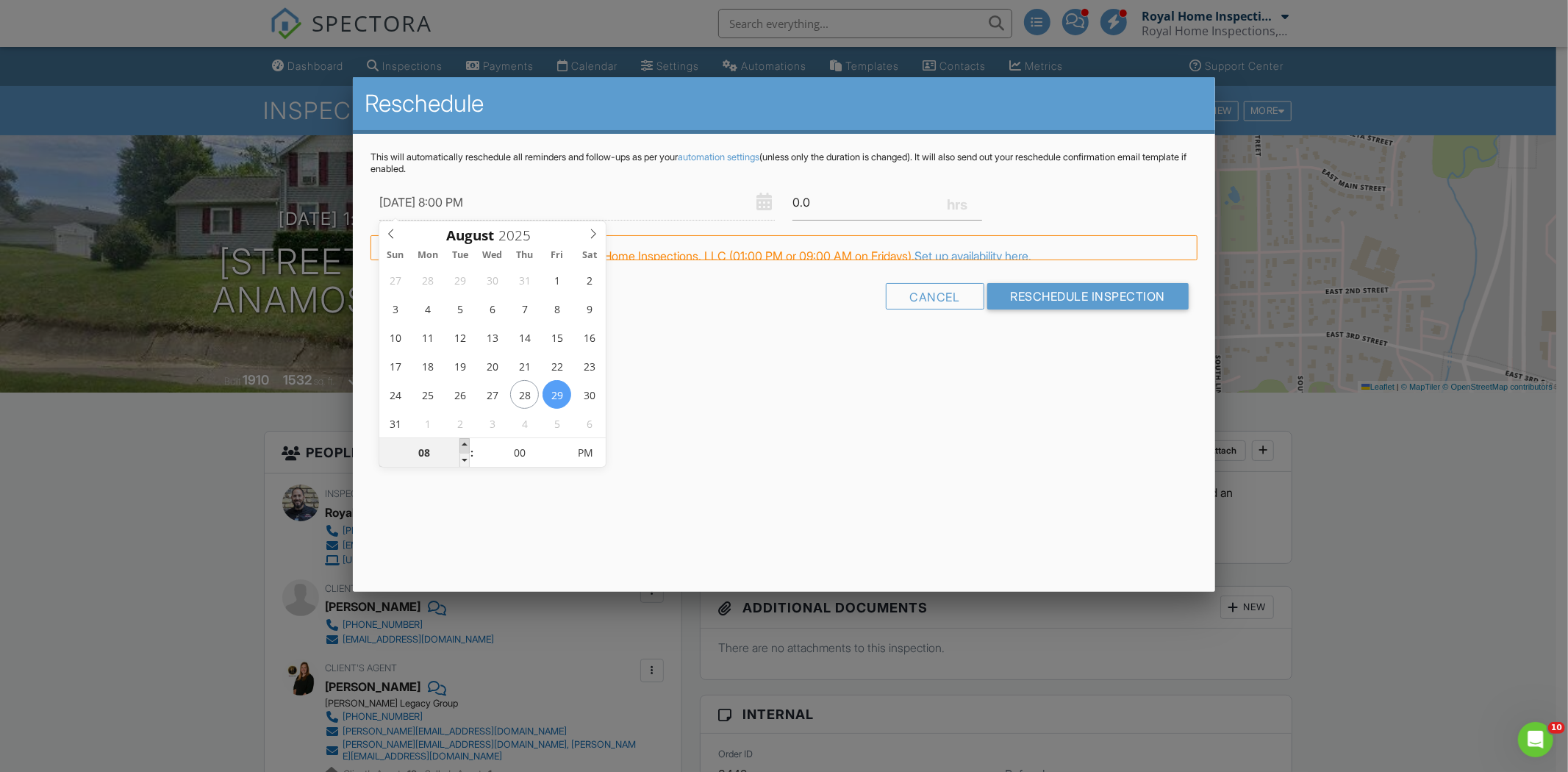
click at [464, 439] on span at bounding box center [464, 446] width 10 height 15
type input "08/29/2025 9:00 PM"
type input "09"
click at [464, 439] on span at bounding box center [464, 446] width 10 height 15
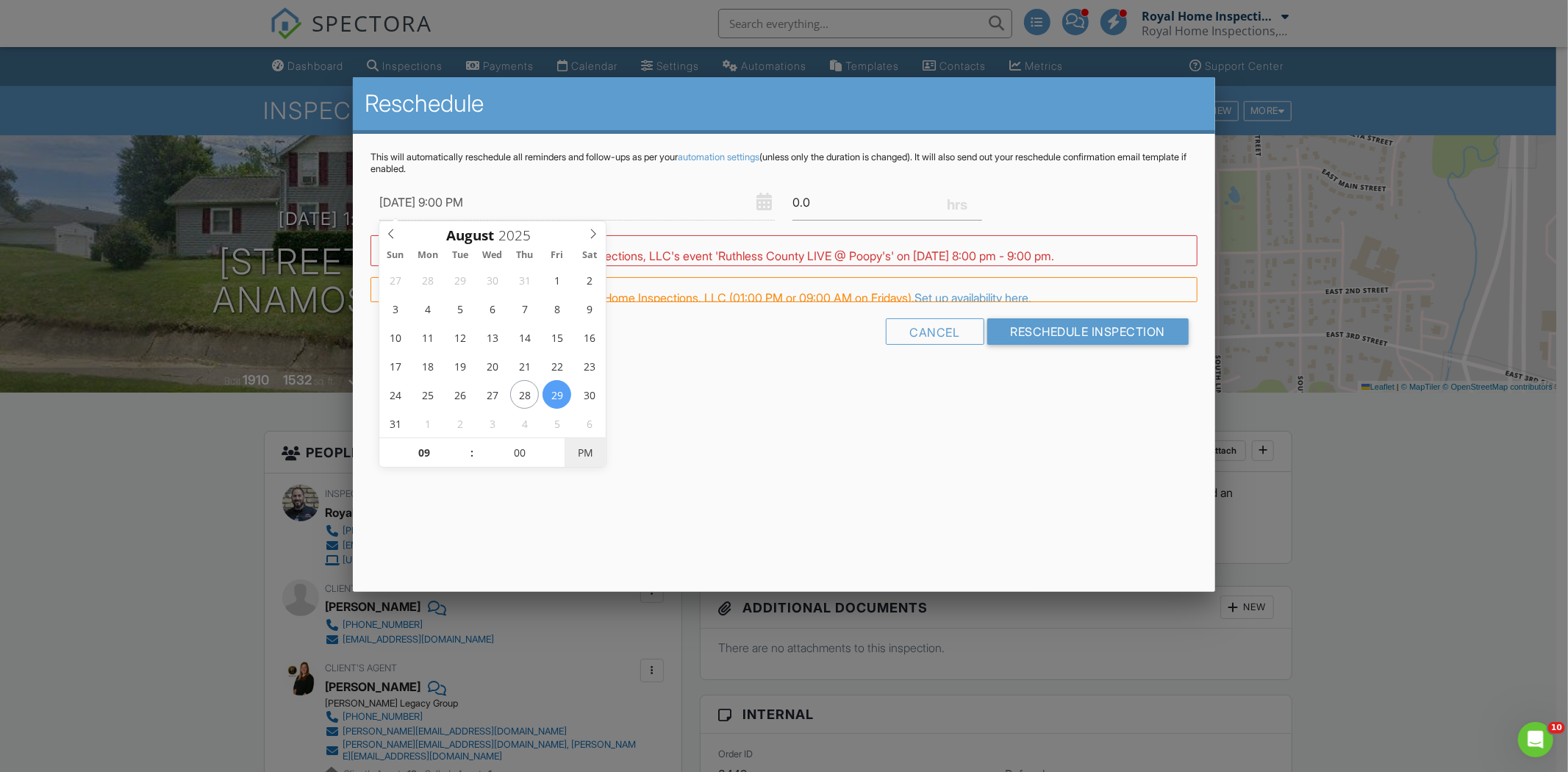
type input "08/29/2025 9:00 AM"
click at [585, 459] on span "PM" at bounding box center [585, 453] width 40 height 29
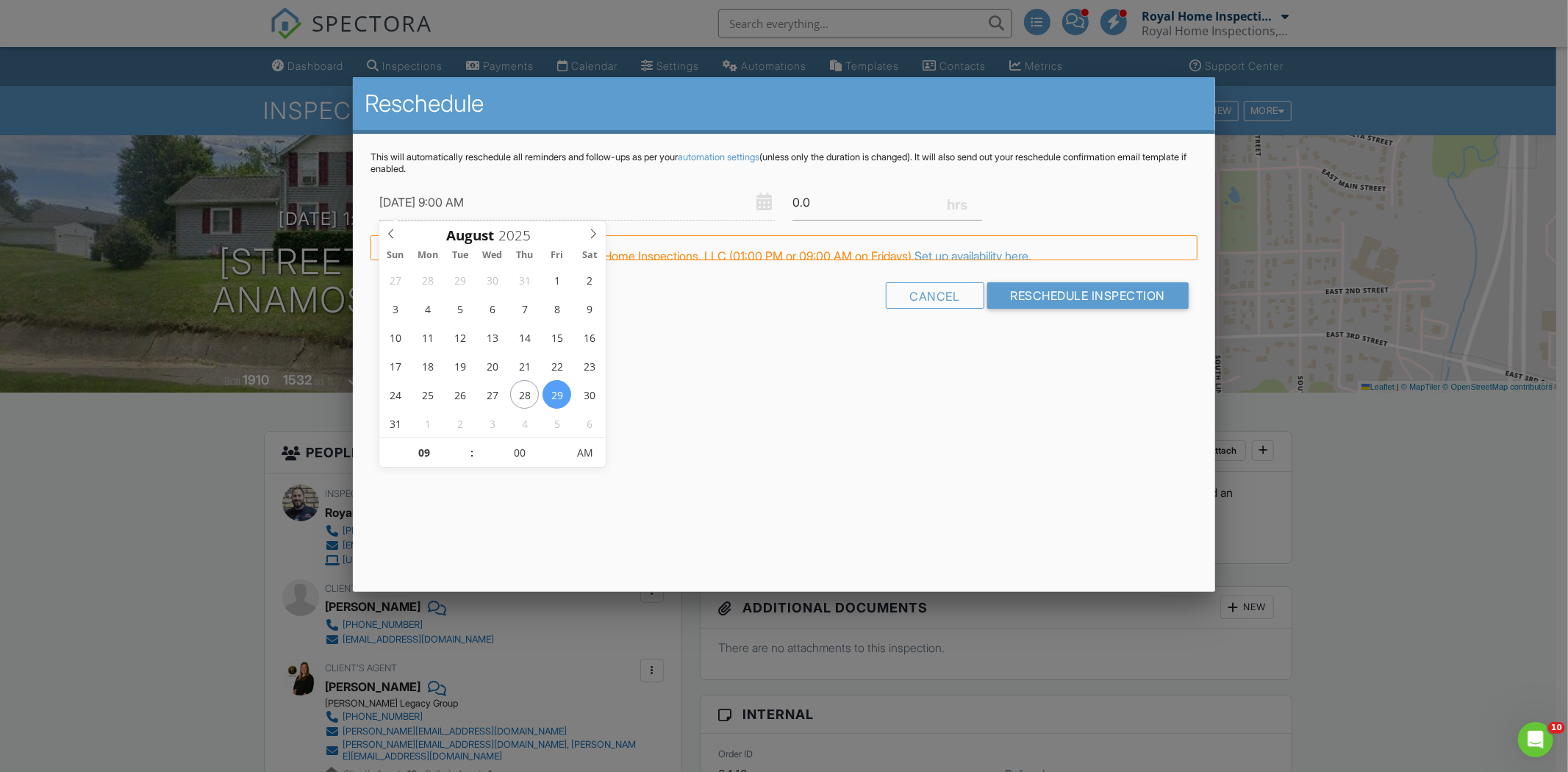
click at [782, 495] on div "Reschedule This will automatically reschedule all reminders and follow-ups as p…" at bounding box center [784, 334] width 862 height 515
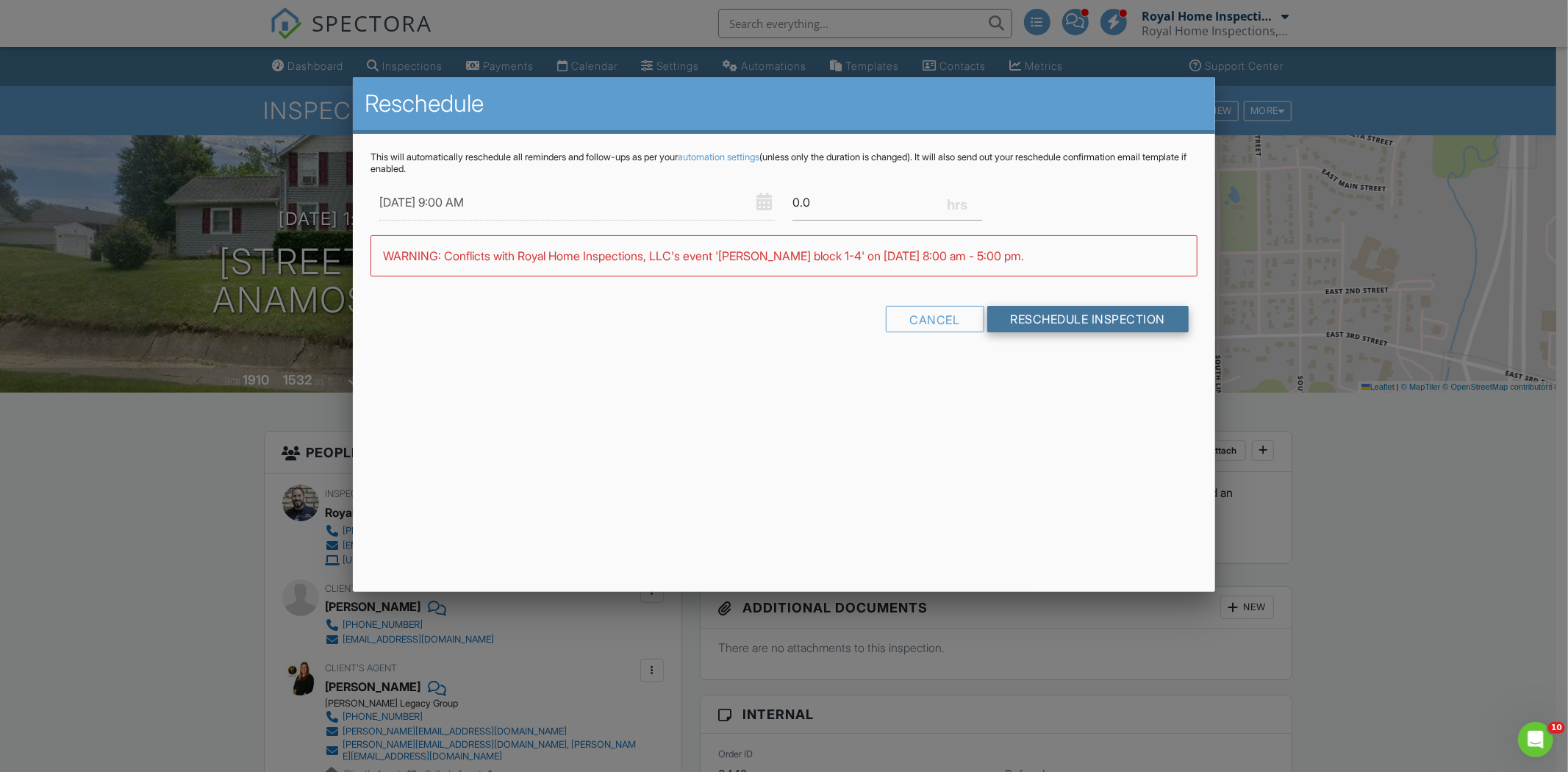
click at [1120, 325] on input "Reschedule Inspection" at bounding box center [1088, 319] width 202 height 27
drag, startPoint x: 870, startPoint y: 207, endPoint x: 789, endPoint y: 175, distance: 87.1
click at [789, 194] on div "0.0" at bounding box center [887, 202] width 207 height 36
type input ".5"
click at [987, 306] on input "Reschedule Inspection" at bounding box center [1088, 319] width 202 height 27
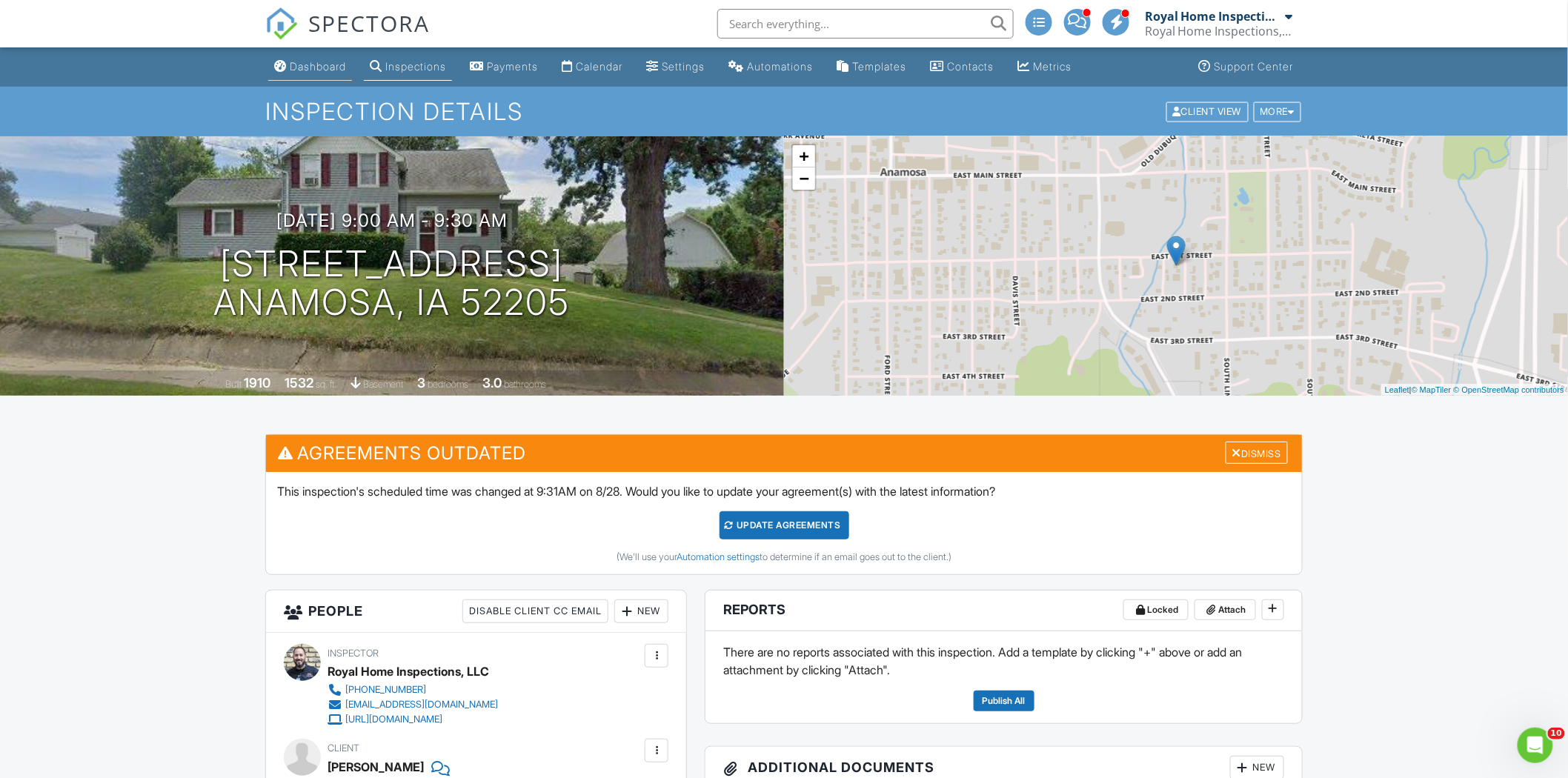
click at [304, 61] on div "Dashboard" at bounding box center [318, 66] width 57 height 13
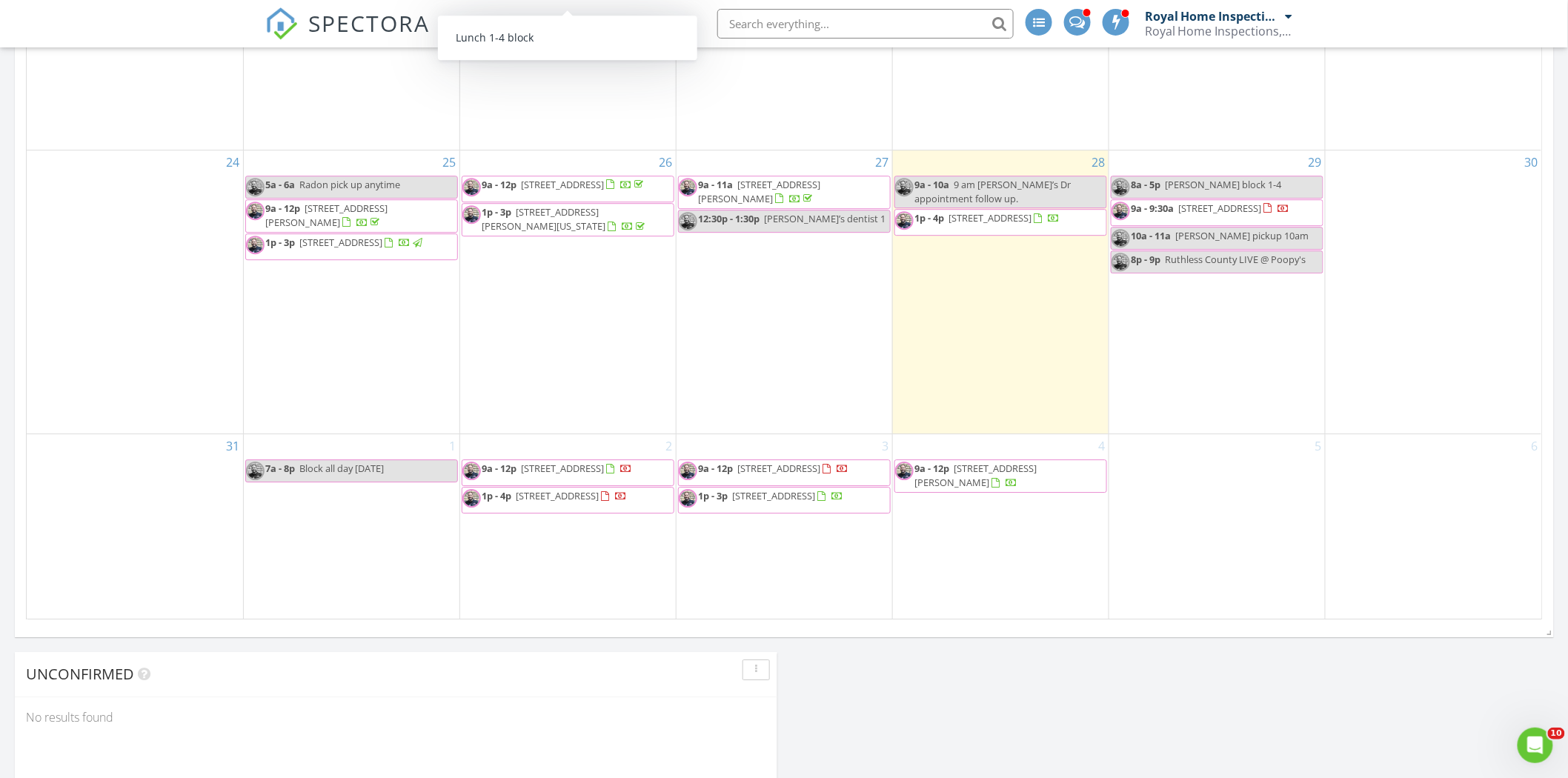
scroll to position [1729, 0]
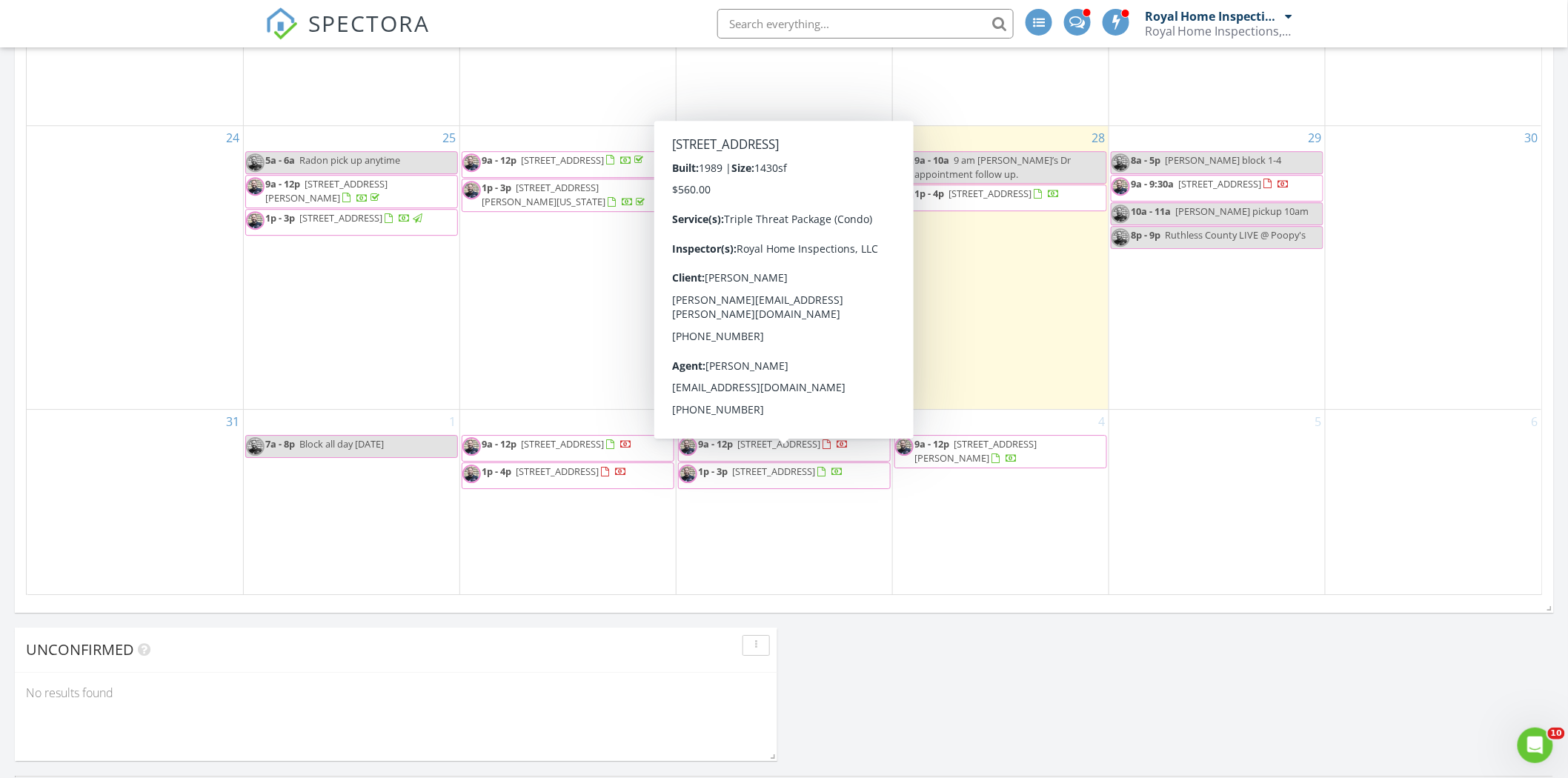
click at [1262, 507] on div "5" at bounding box center [1217, 502] width 215 height 184
